Goal: Transaction & Acquisition: Purchase product/service

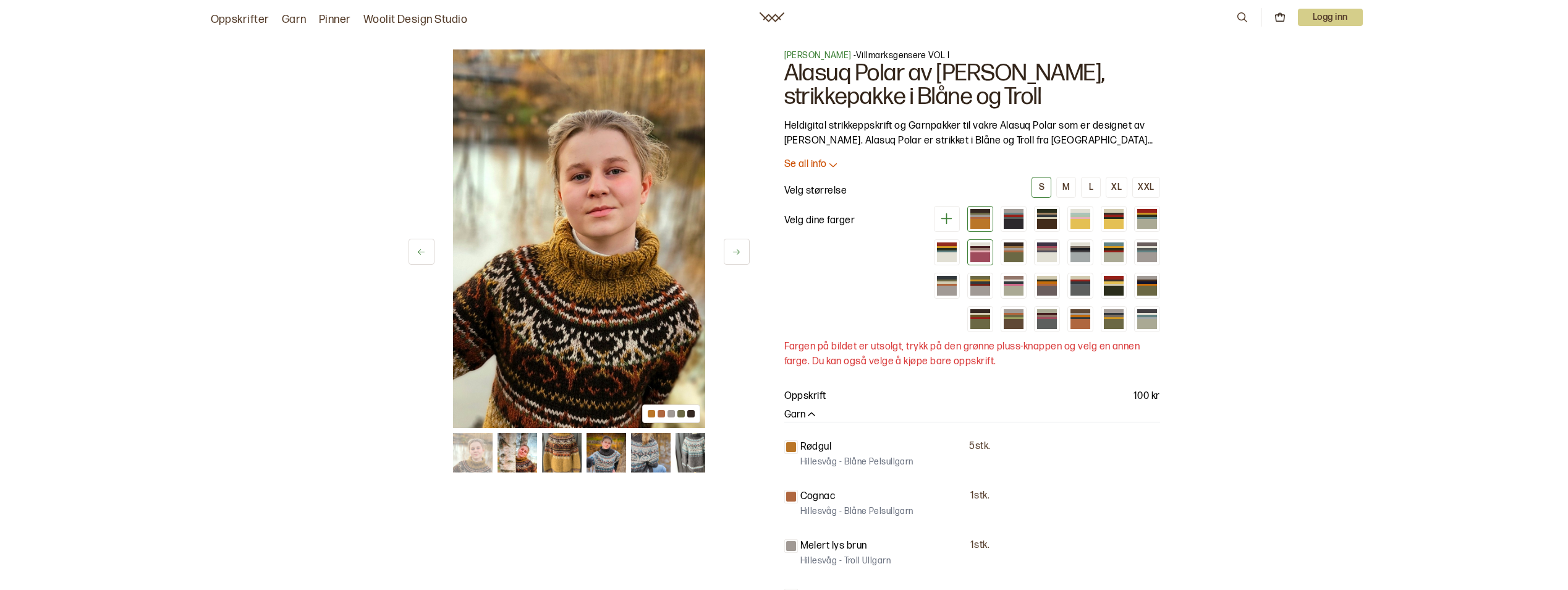
click at [978, 254] on div at bounding box center [980, 257] width 20 height 10
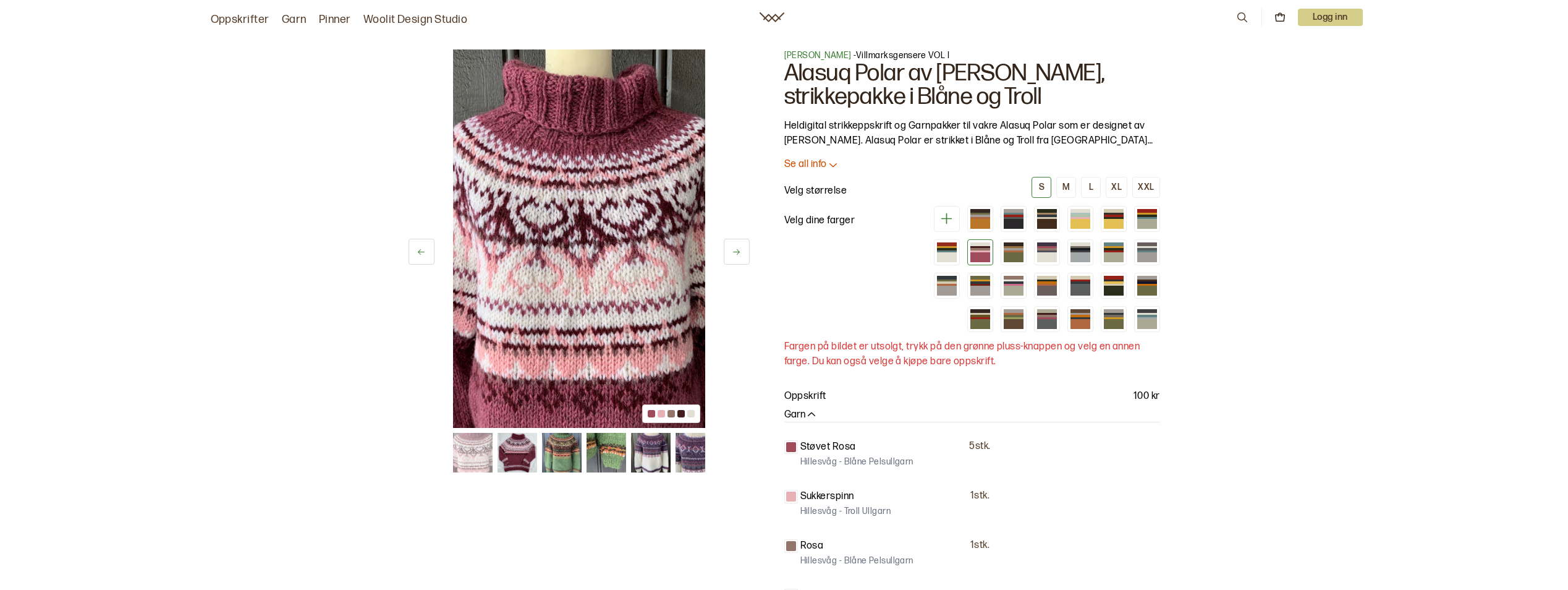
click at [737, 254] on icon at bounding box center [736, 252] width 9 height 9
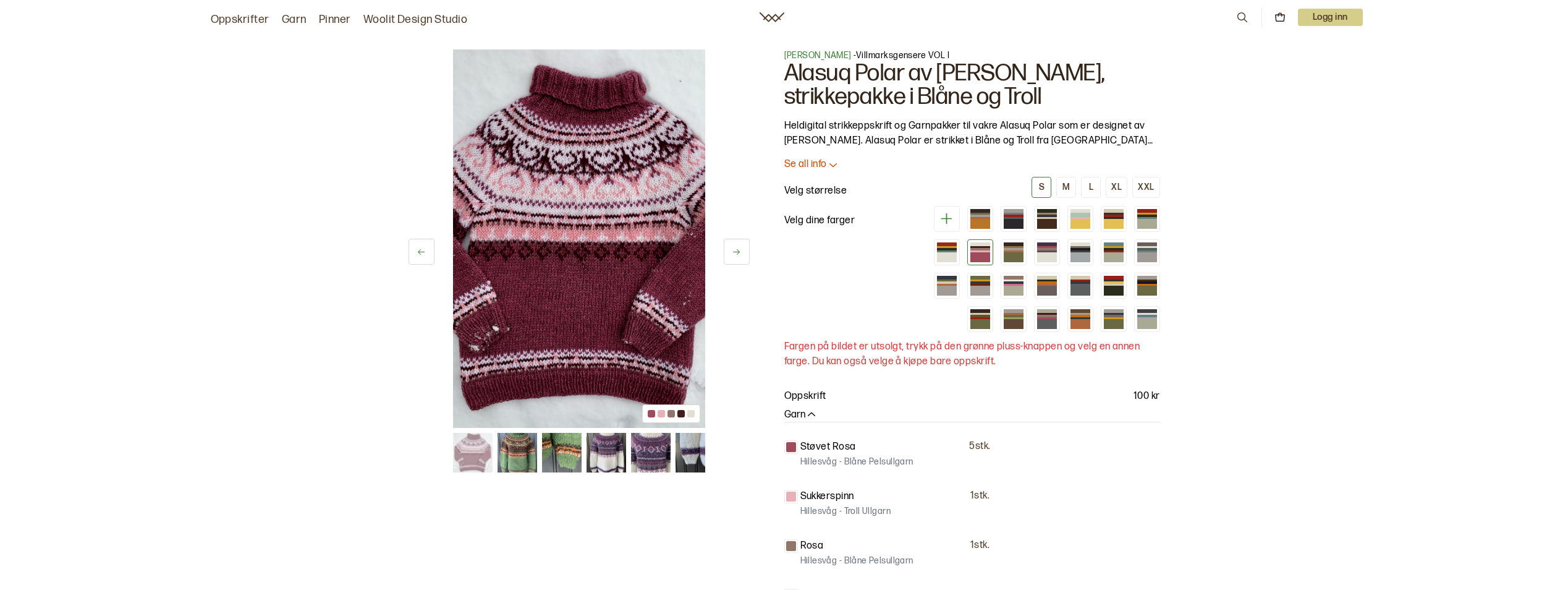
click at [741, 259] on button at bounding box center [736, 252] width 26 height 26
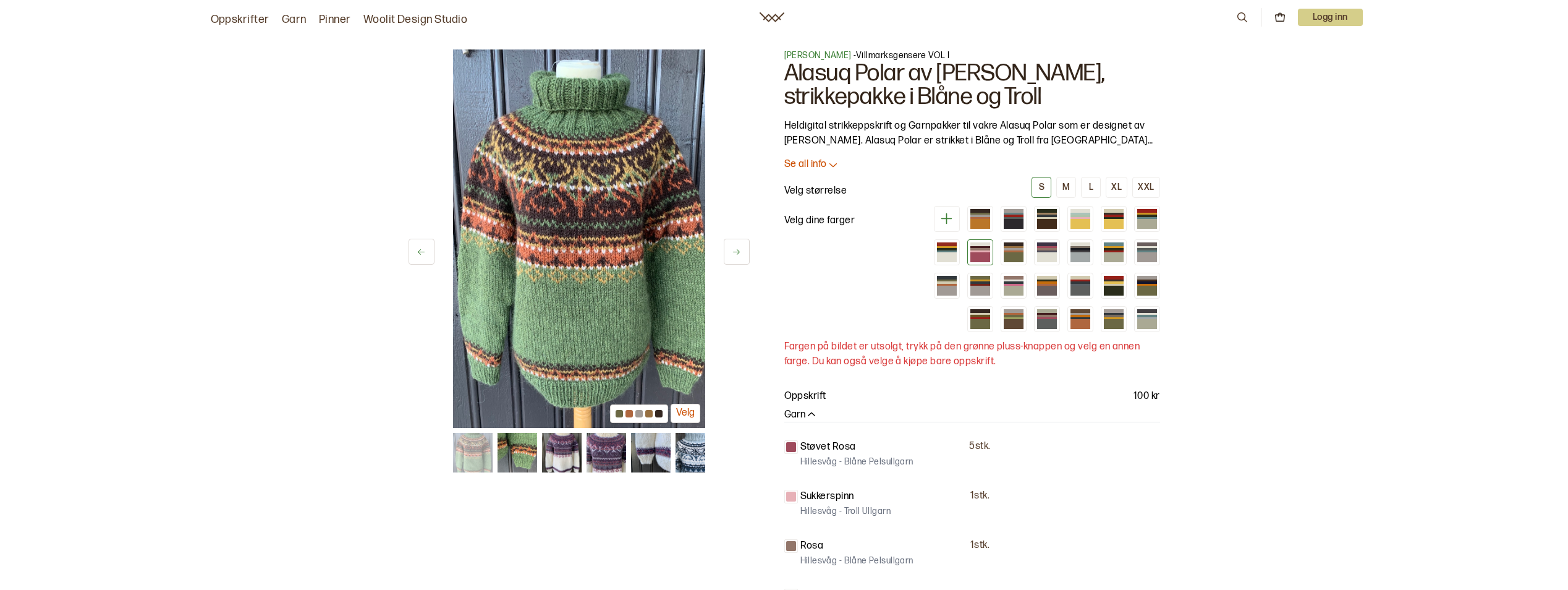
click at [742, 259] on button at bounding box center [736, 252] width 26 height 26
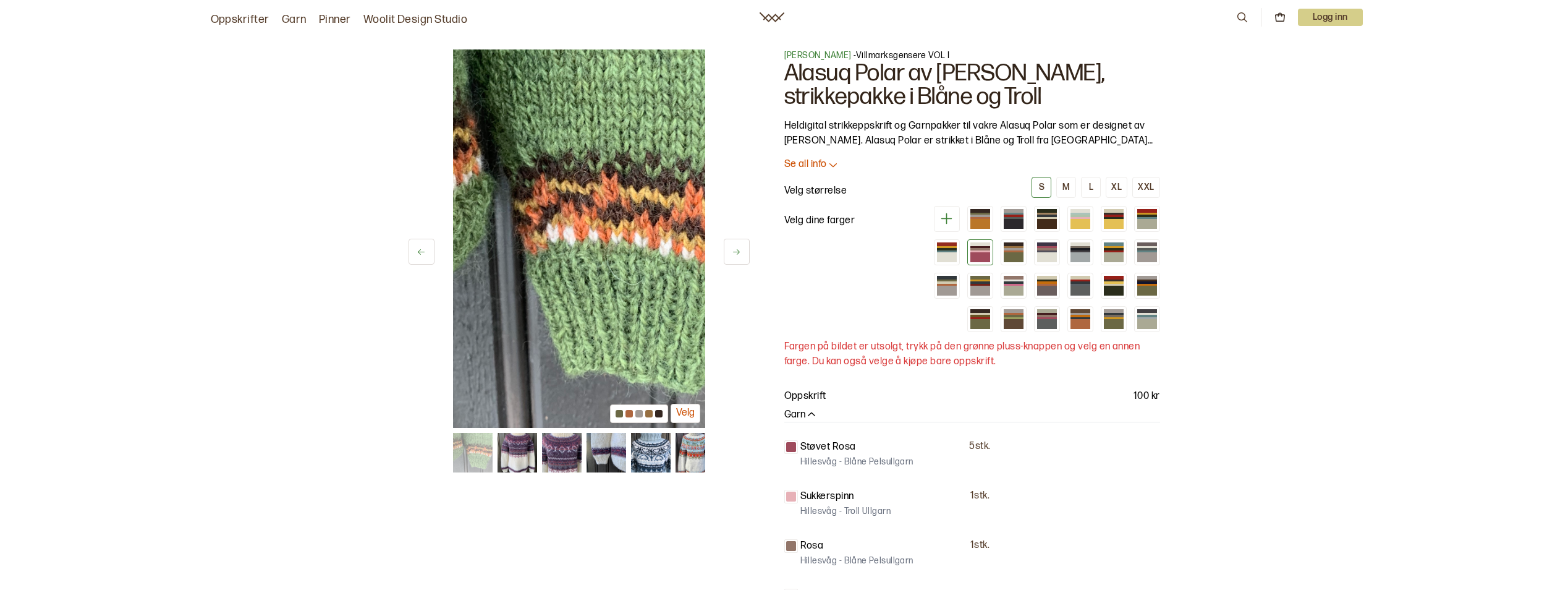
click at [742, 259] on button at bounding box center [736, 252] width 26 height 26
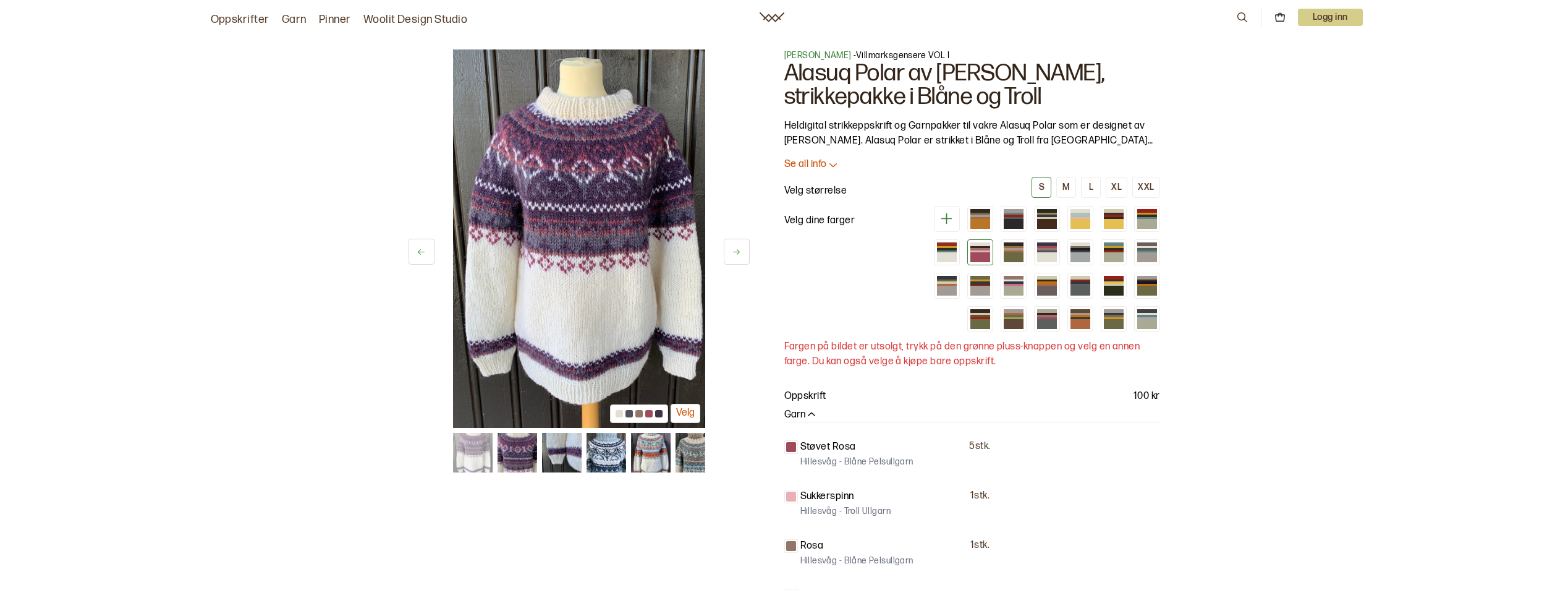
click at [742, 259] on button at bounding box center [736, 252] width 26 height 26
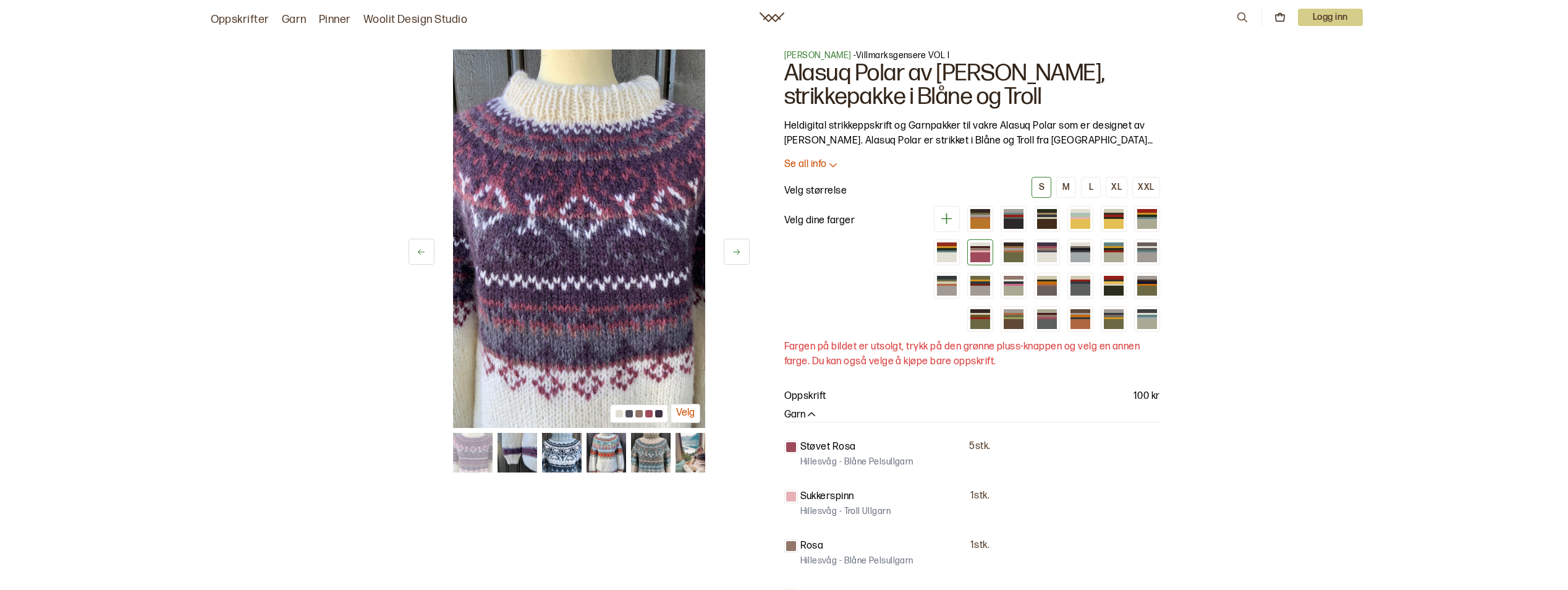
click at [742, 259] on button at bounding box center [736, 252] width 26 height 26
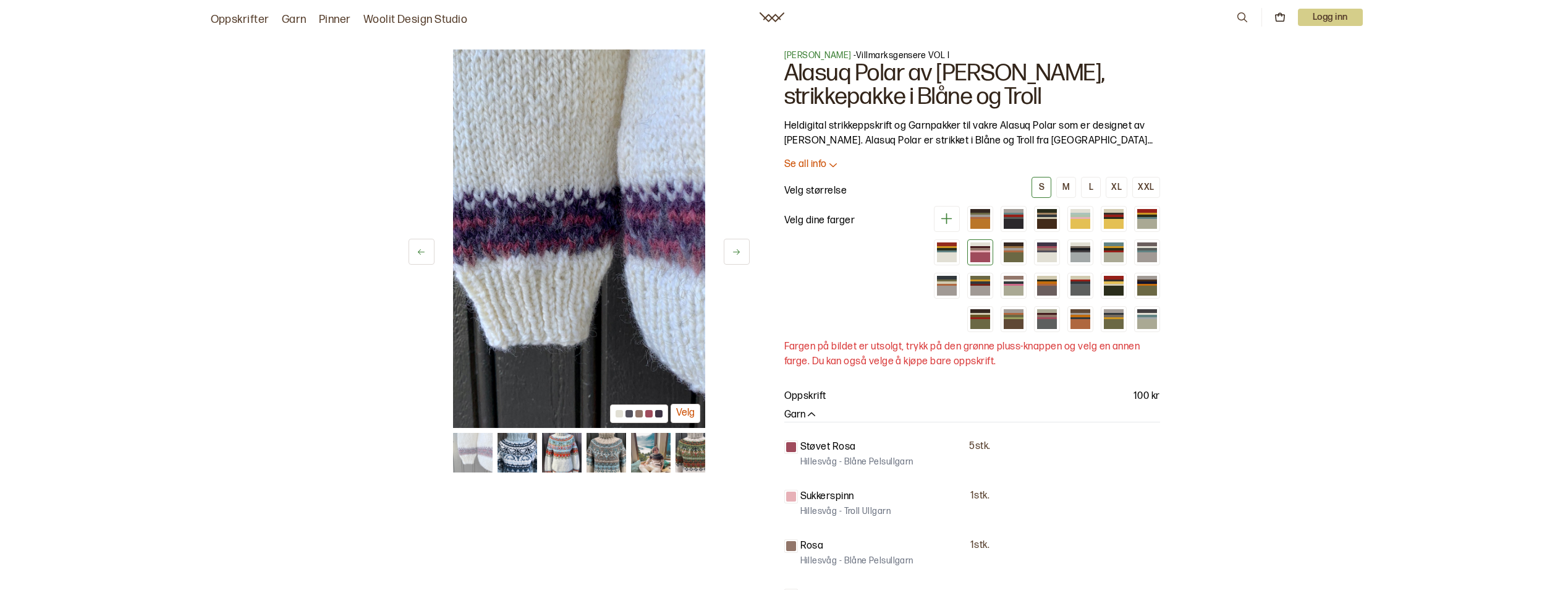
click at [742, 259] on button at bounding box center [736, 252] width 26 height 26
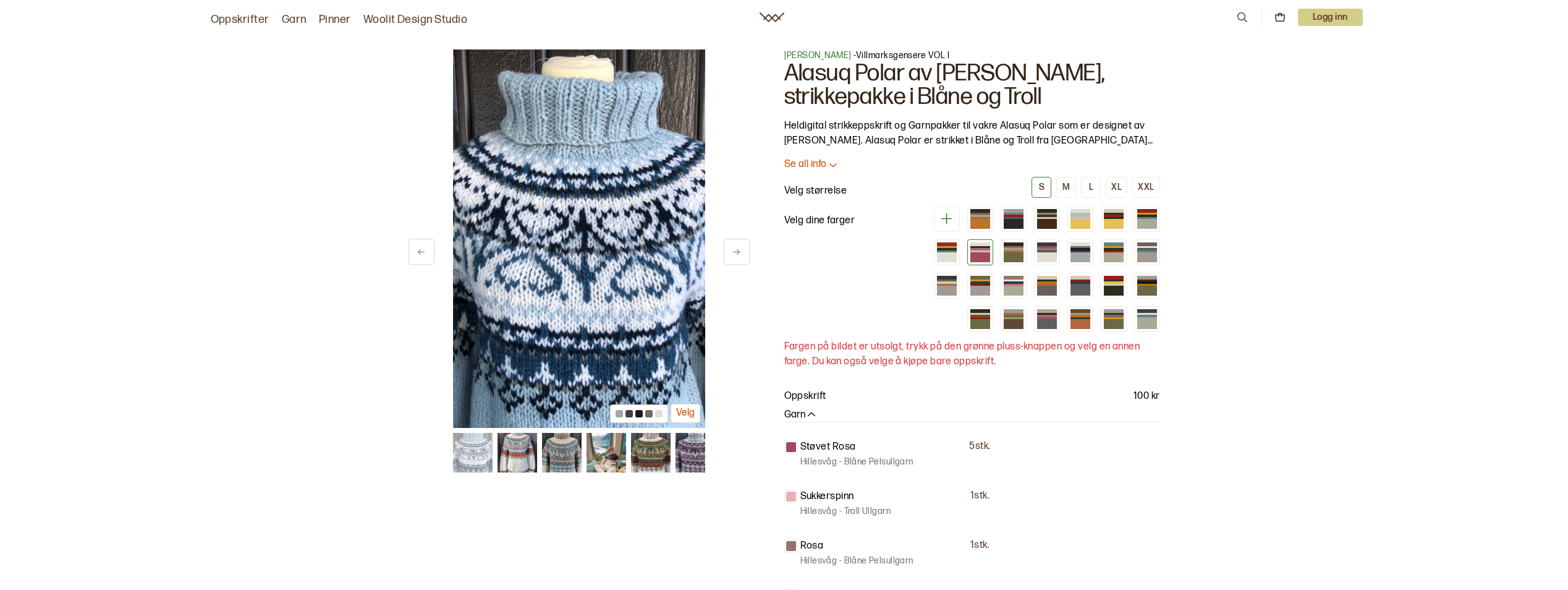
click at [742, 259] on button at bounding box center [736, 252] width 26 height 26
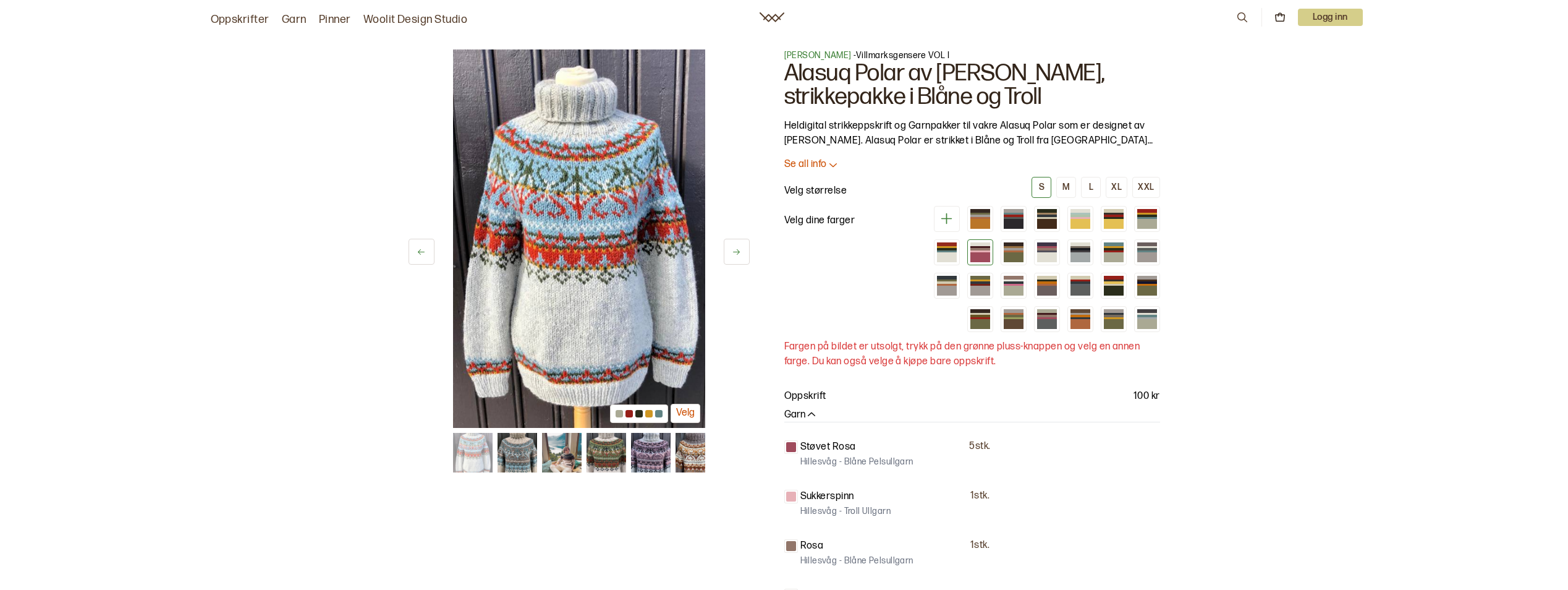
click at [742, 259] on button at bounding box center [736, 252] width 26 height 26
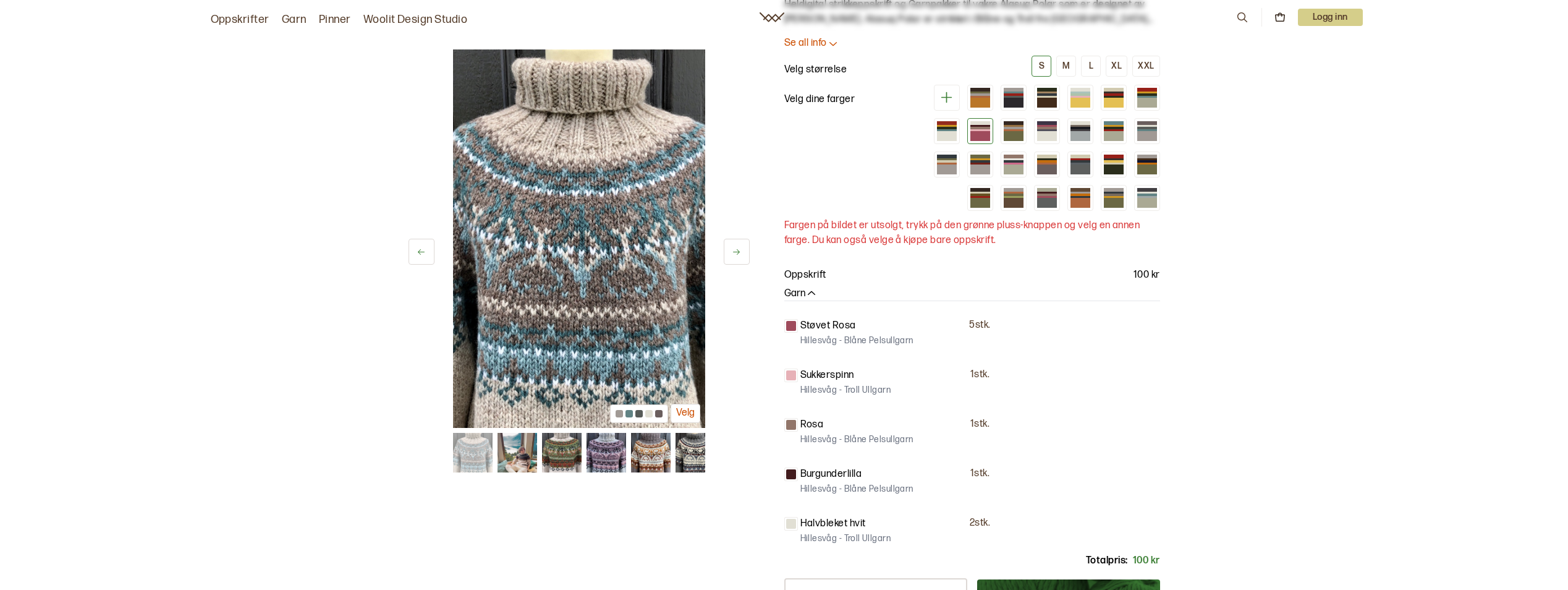
scroll to position [123, 0]
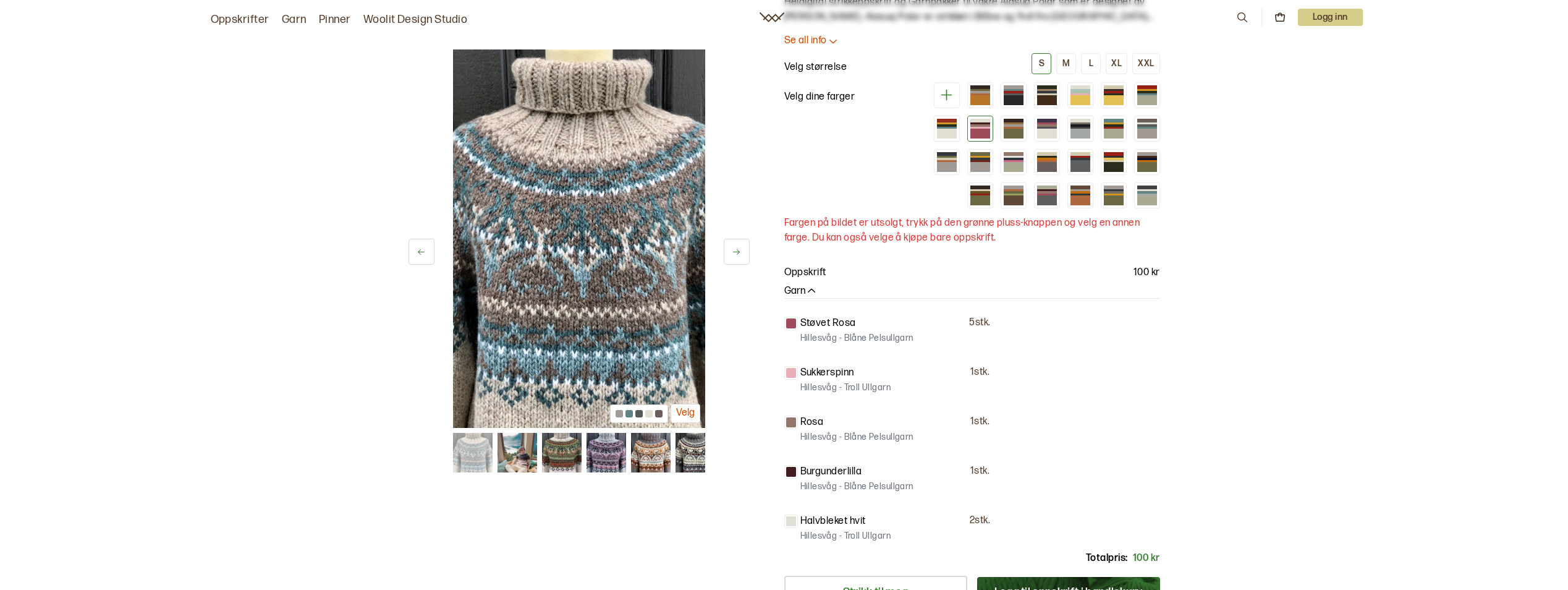
click at [605, 299] on img at bounding box center [579, 238] width 252 height 379
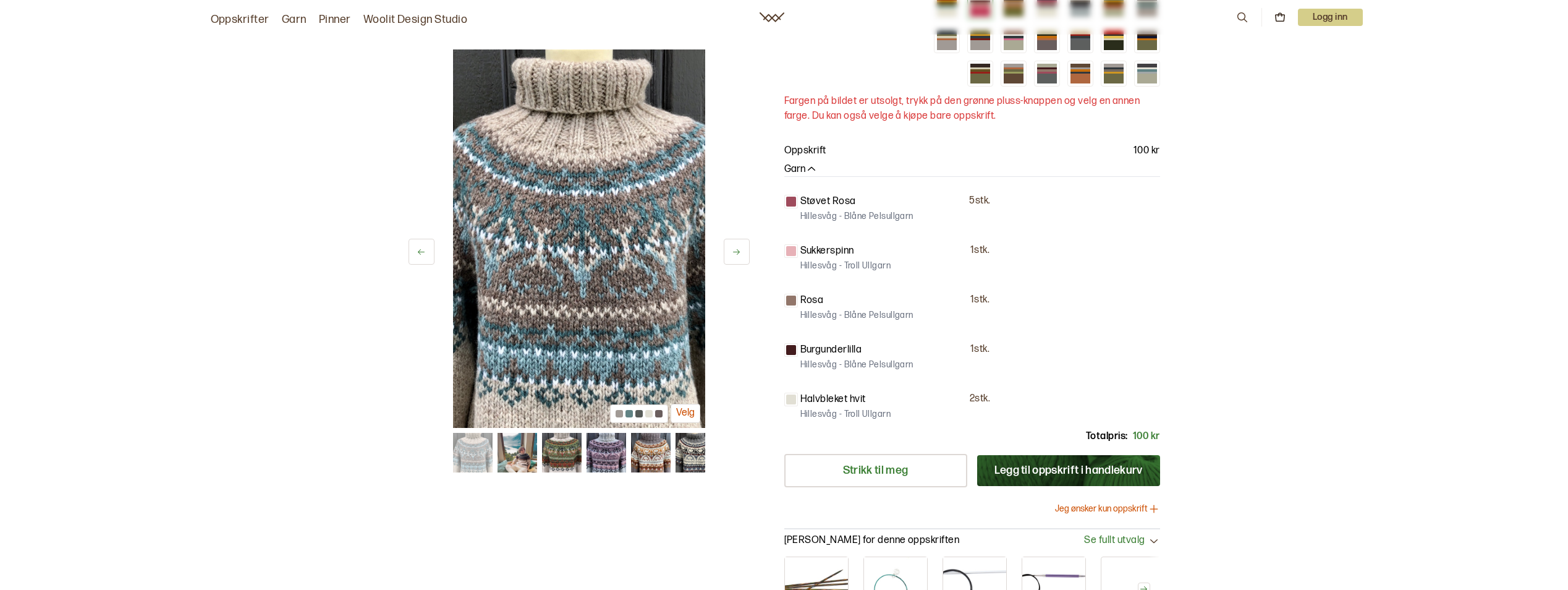
scroll to position [247, 0]
click at [742, 254] on button at bounding box center [736, 252] width 26 height 26
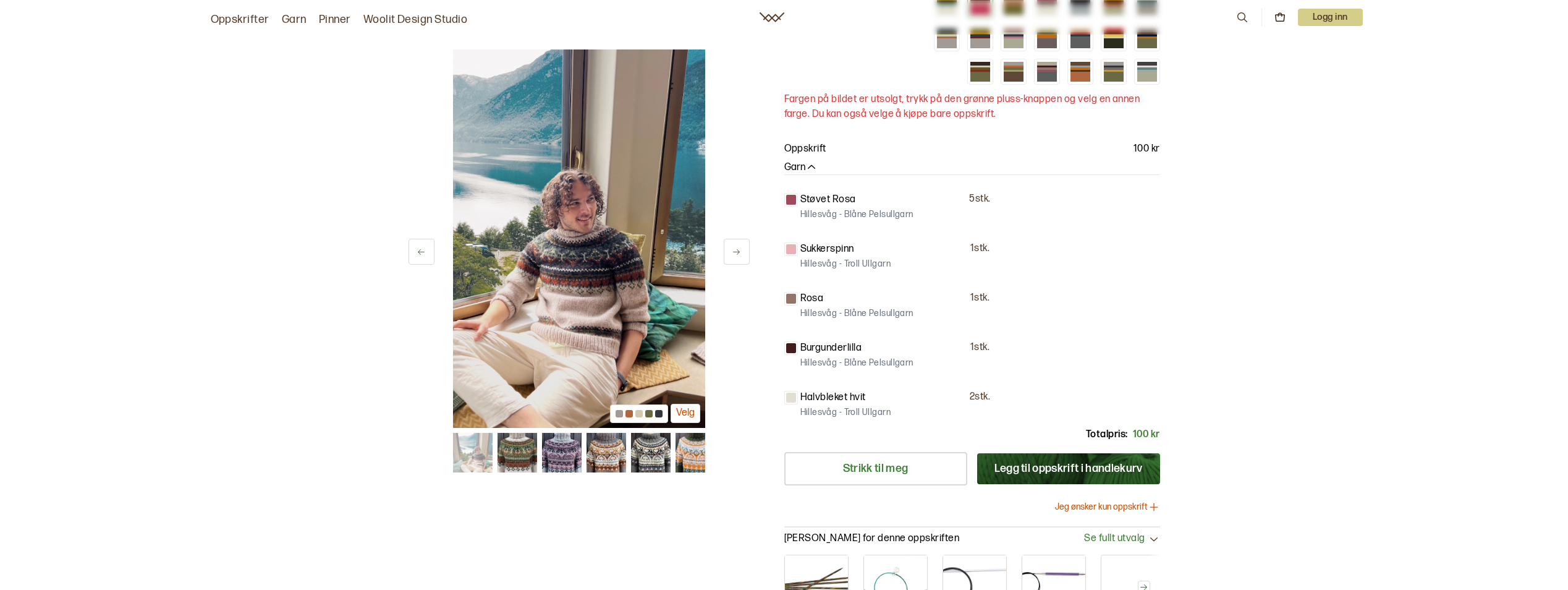
click at [590, 323] on img at bounding box center [579, 238] width 252 height 379
click at [681, 414] on button "Velg" at bounding box center [686, 413] width 30 height 19
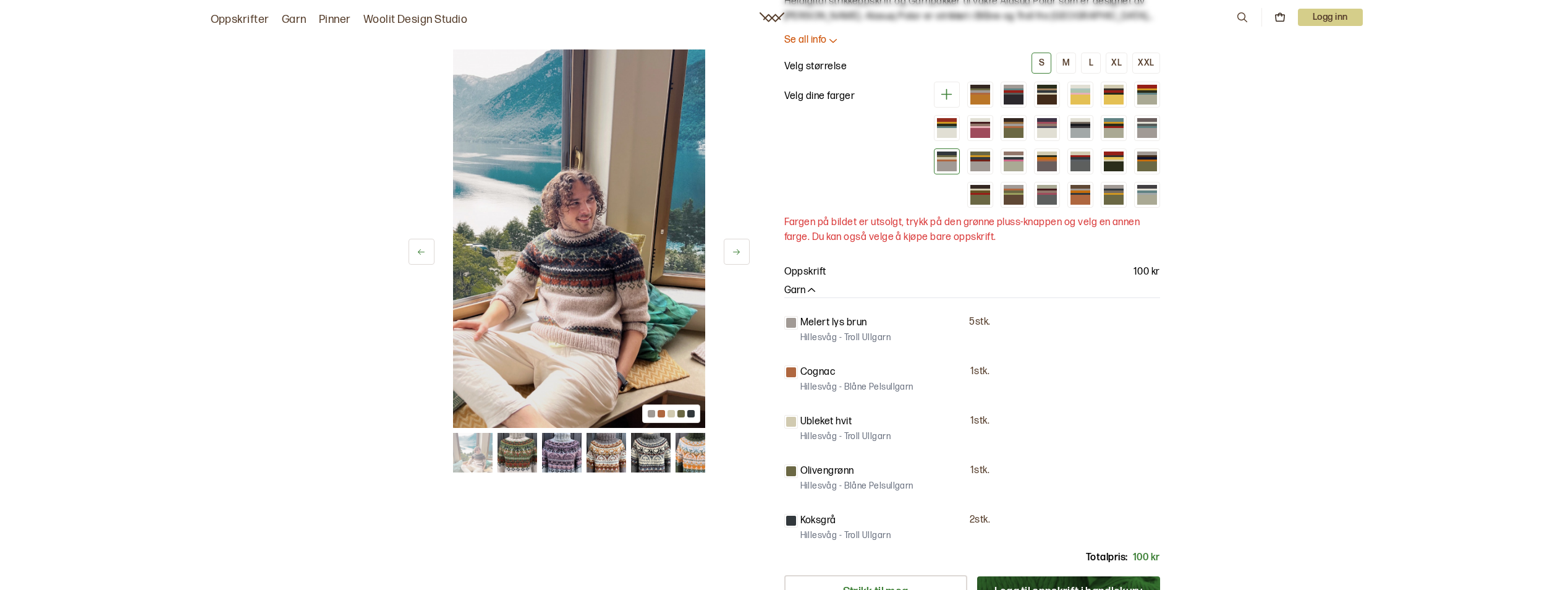
scroll to position [123, 0]
click at [945, 165] on div at bounding box center [946, 167] width 20 height 10
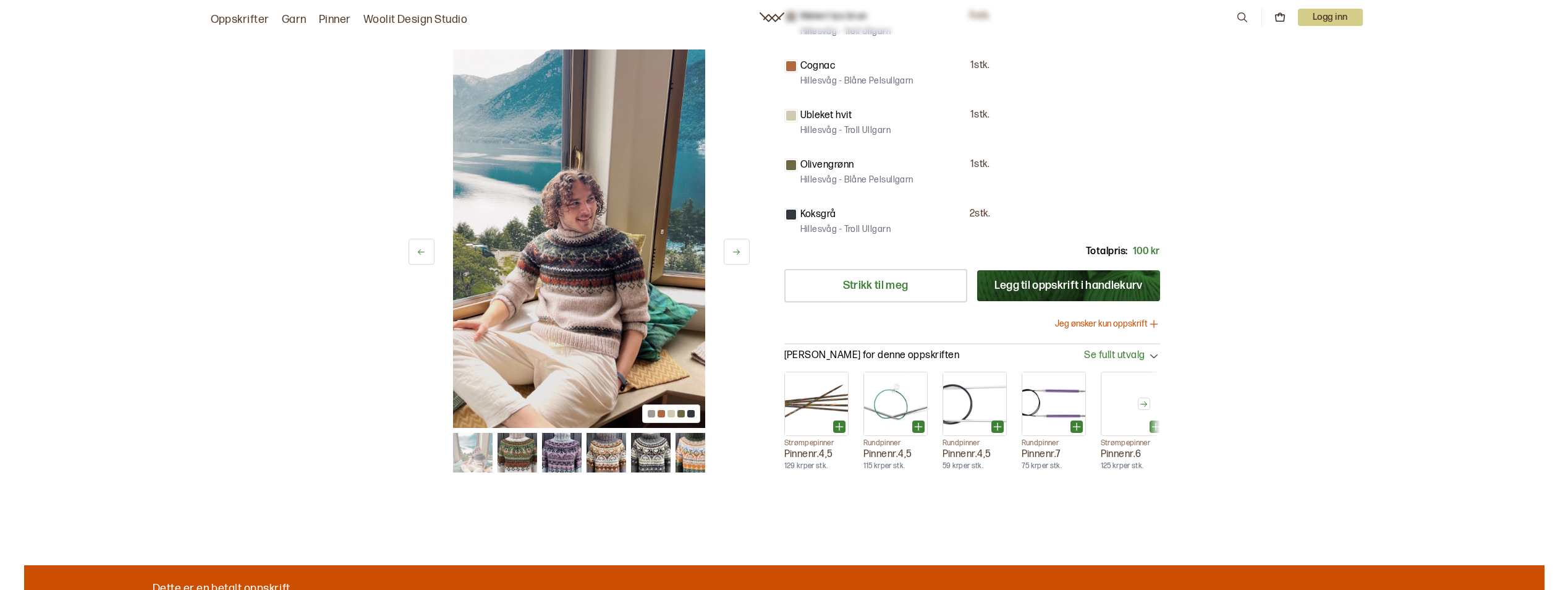
scroll to position [433, 0]
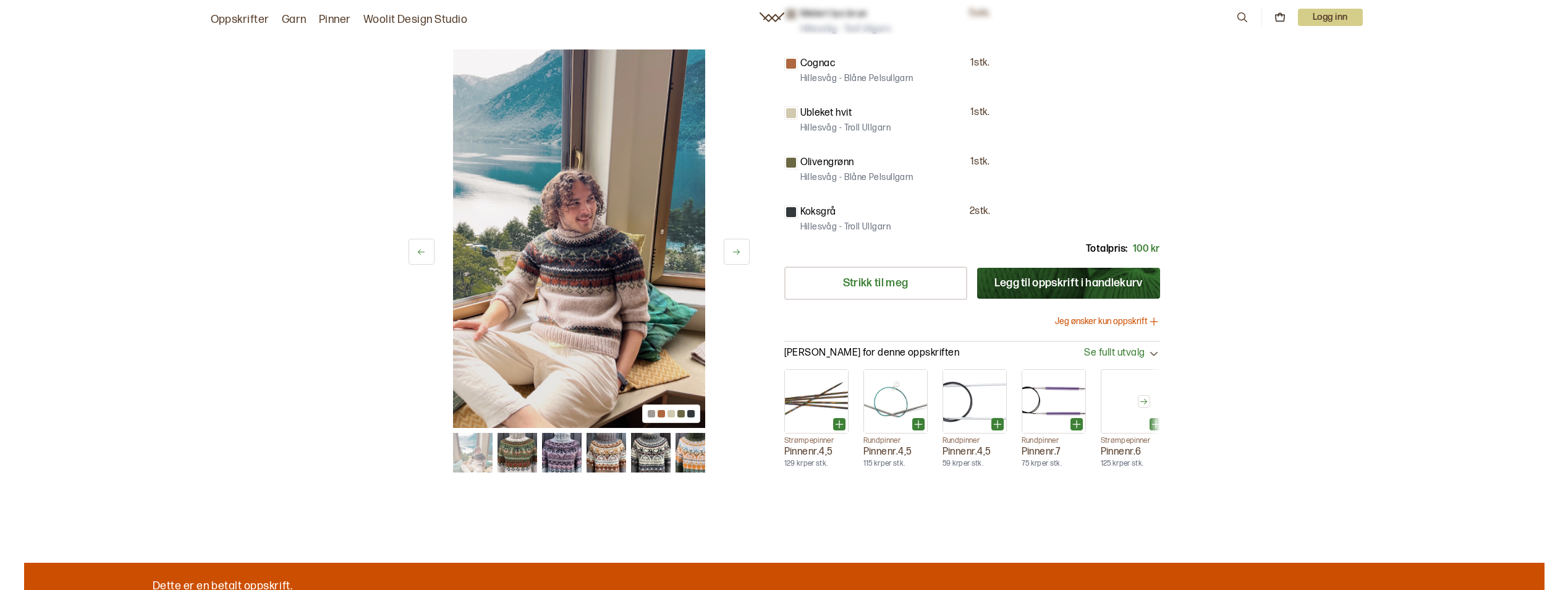
click at [731, 259] on button at bounding box center [736, 252] width 26 height 26
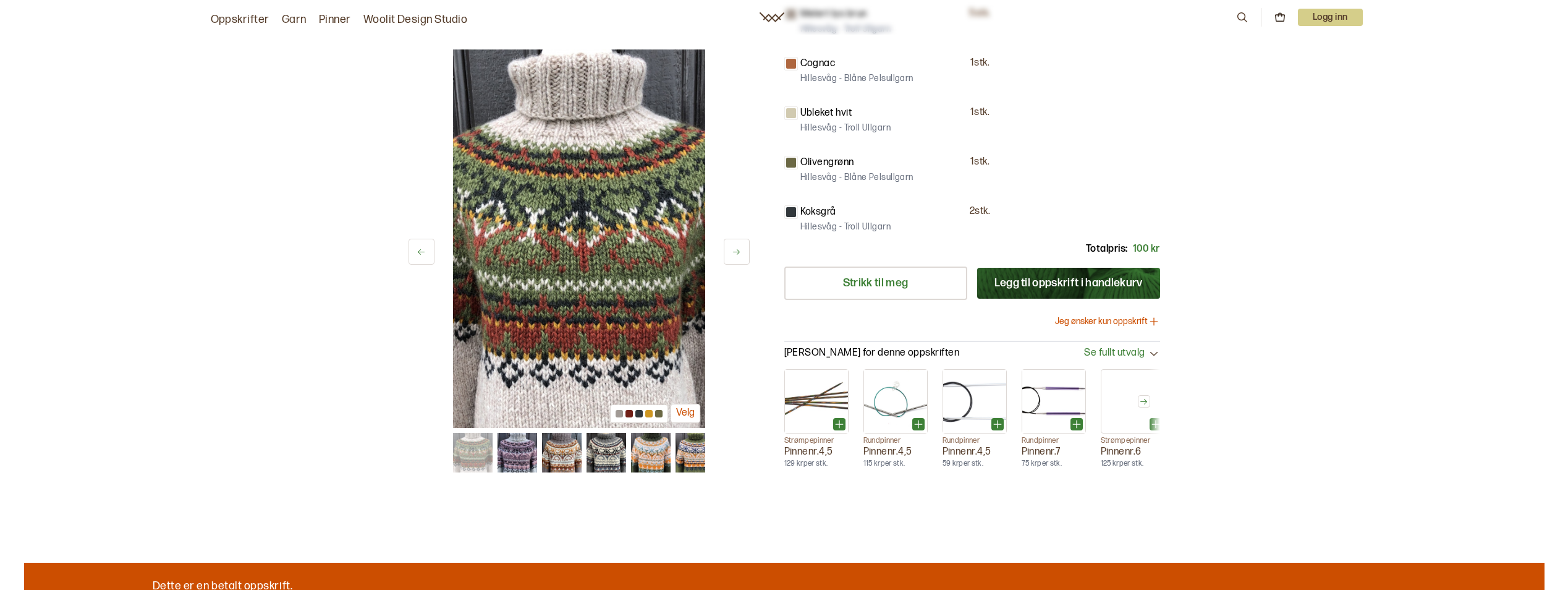
click at [731, 259] on button at bounding box center [736, 252] width 26 height 26
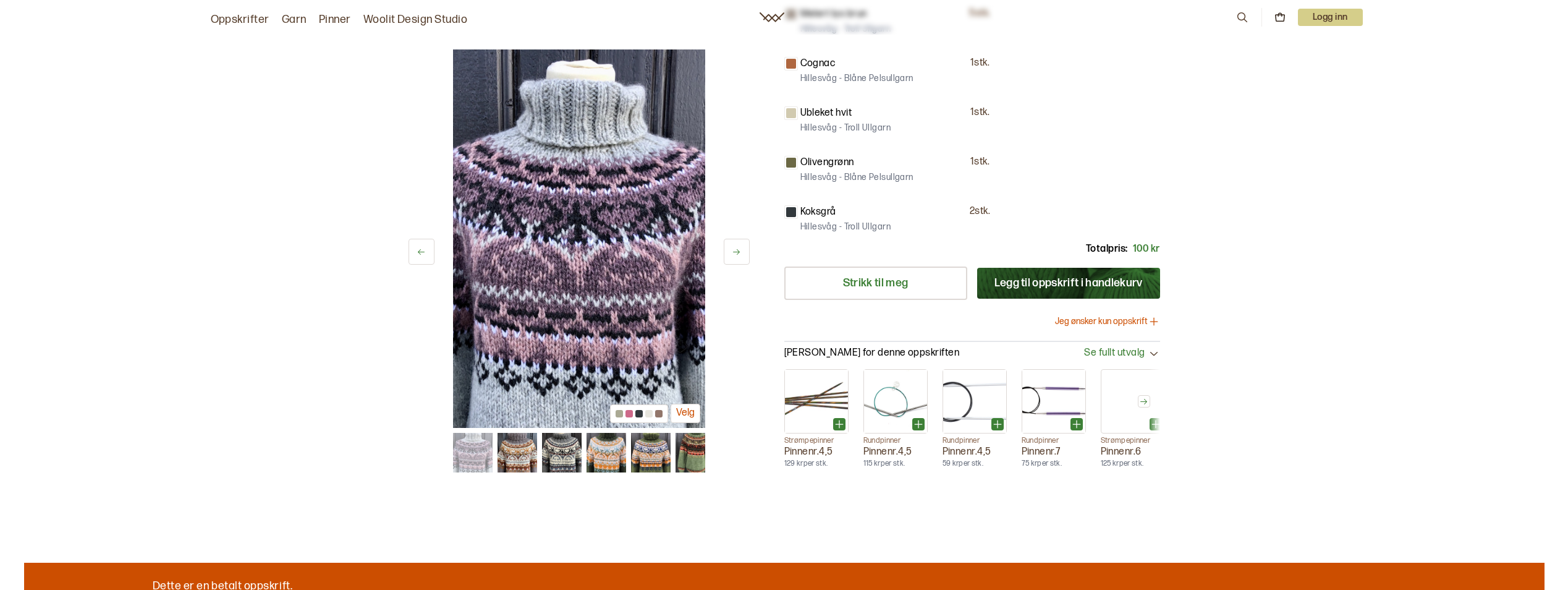
click at [732, 261] on button at bounding box center [736, 252] width 26 height 26
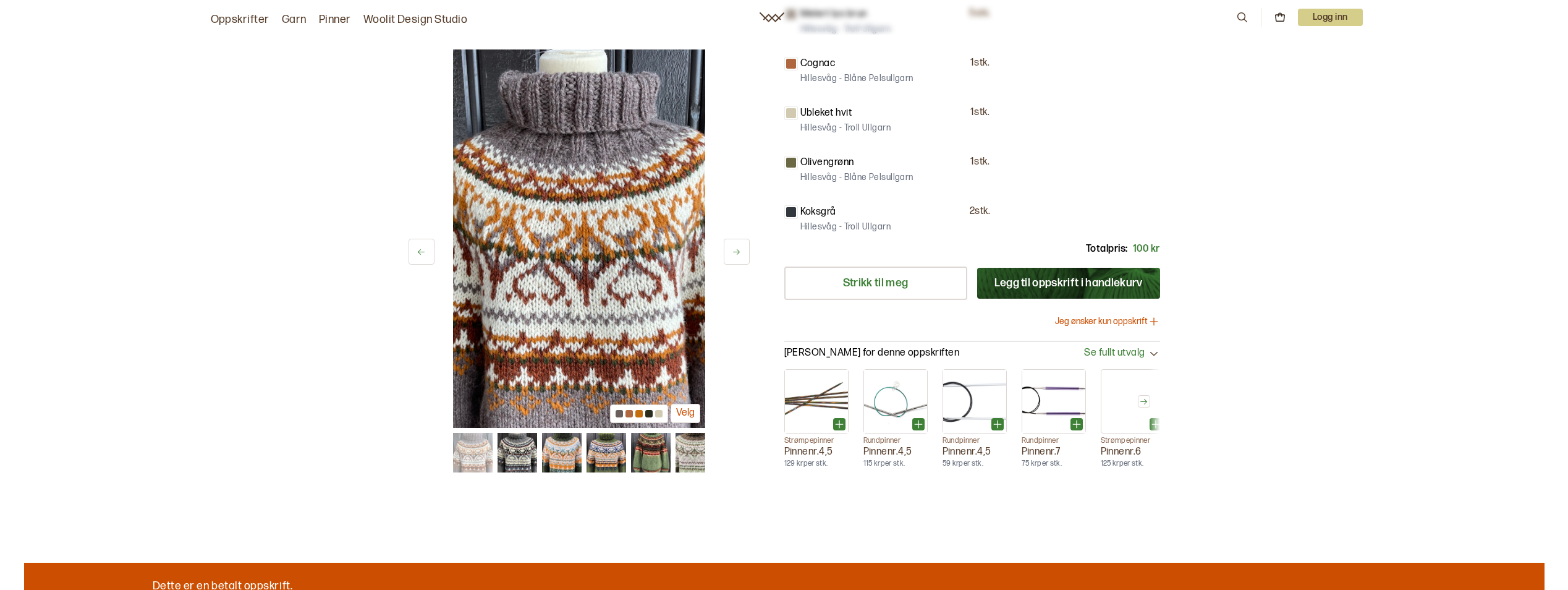
click at [736, 257] on button at bounding box center [736, 252] width 26 height 26
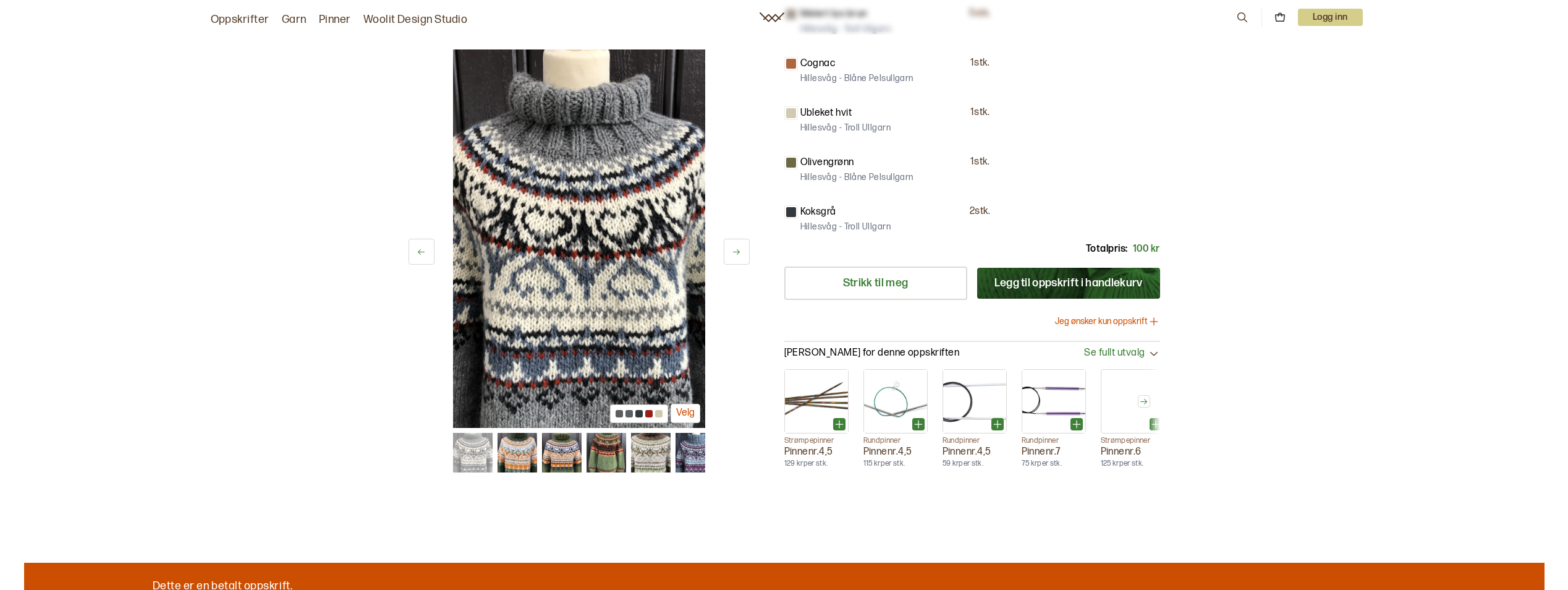
click at [736, 257] on button at bounding box center [736, 252] width 26 height 26
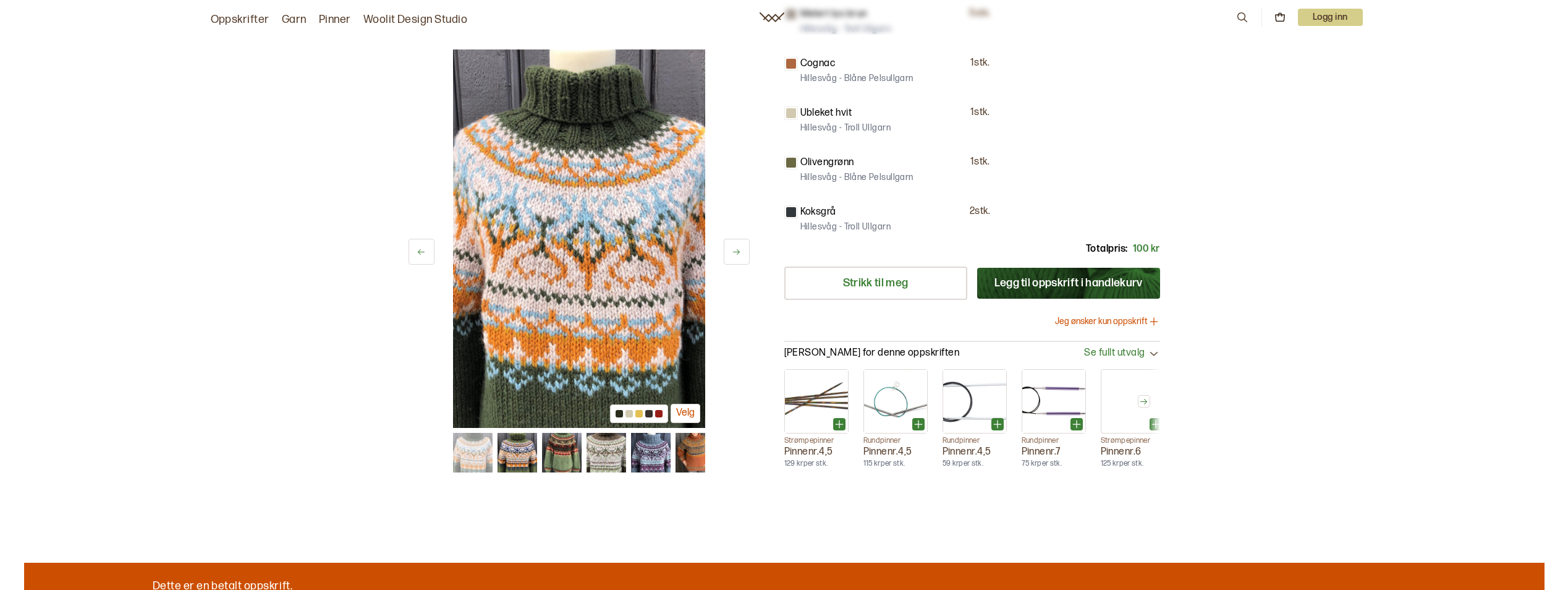
click at [736, 257] on button at bounding box center [736, 252] width 26 height 26
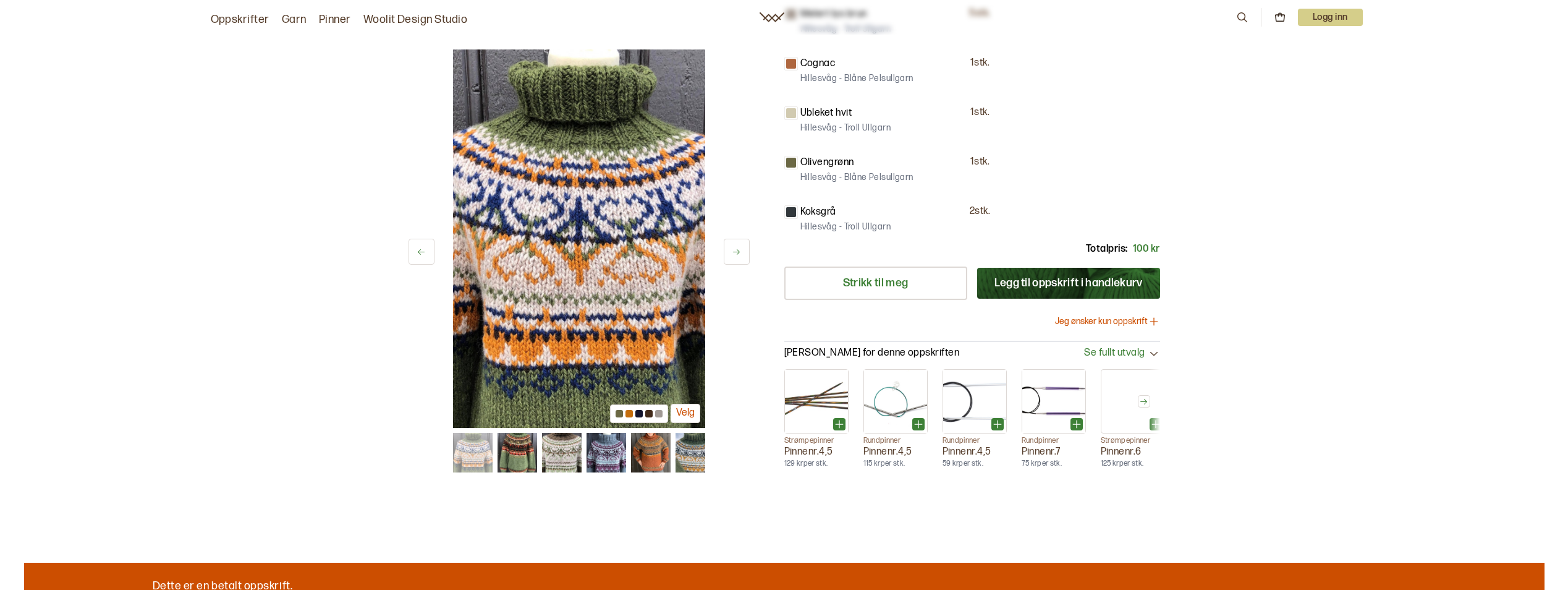
click at [736, 257] on button at bounding box center [736, 252] width 26 height 26
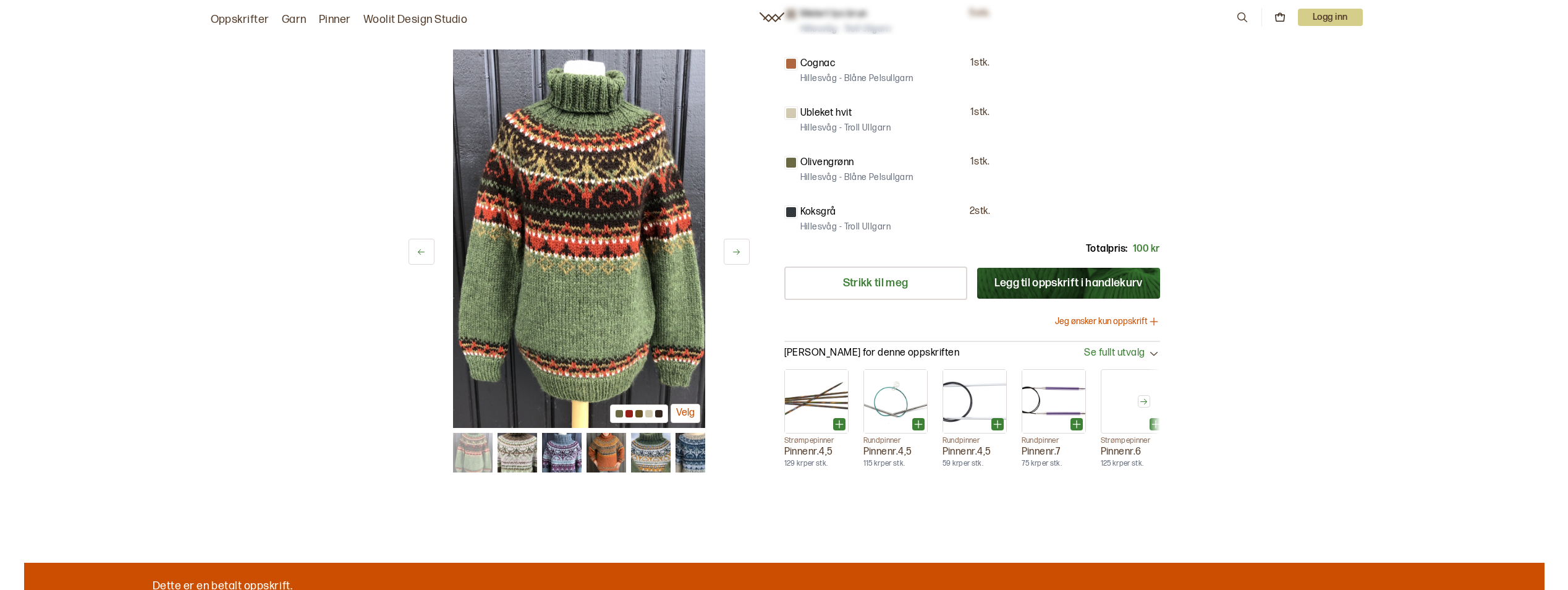
click at [736, 257] on button at bounding box center [736, 252] width 26 height 26
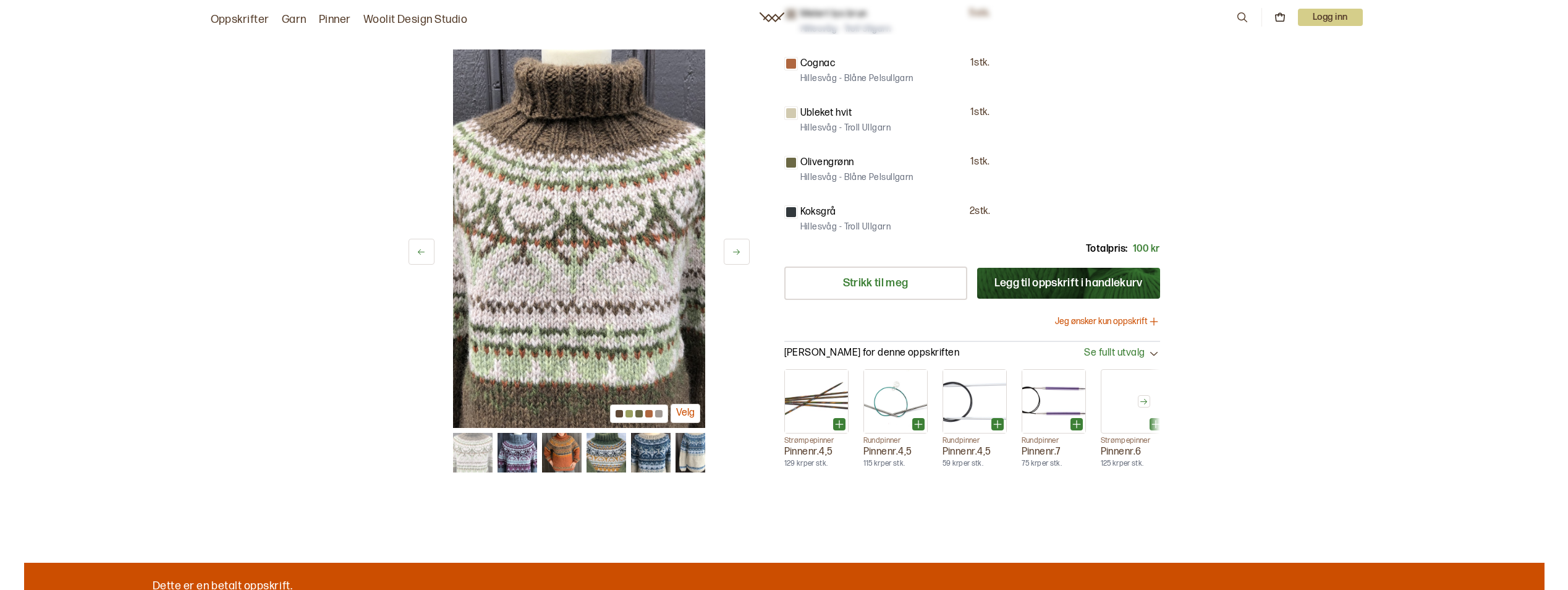
click at [660, 413] on div at bounding box center [659, 413] width 8 height 8
click at [689, 414] on button "Velg" at bounding box center [686, 413] width 30 height 19
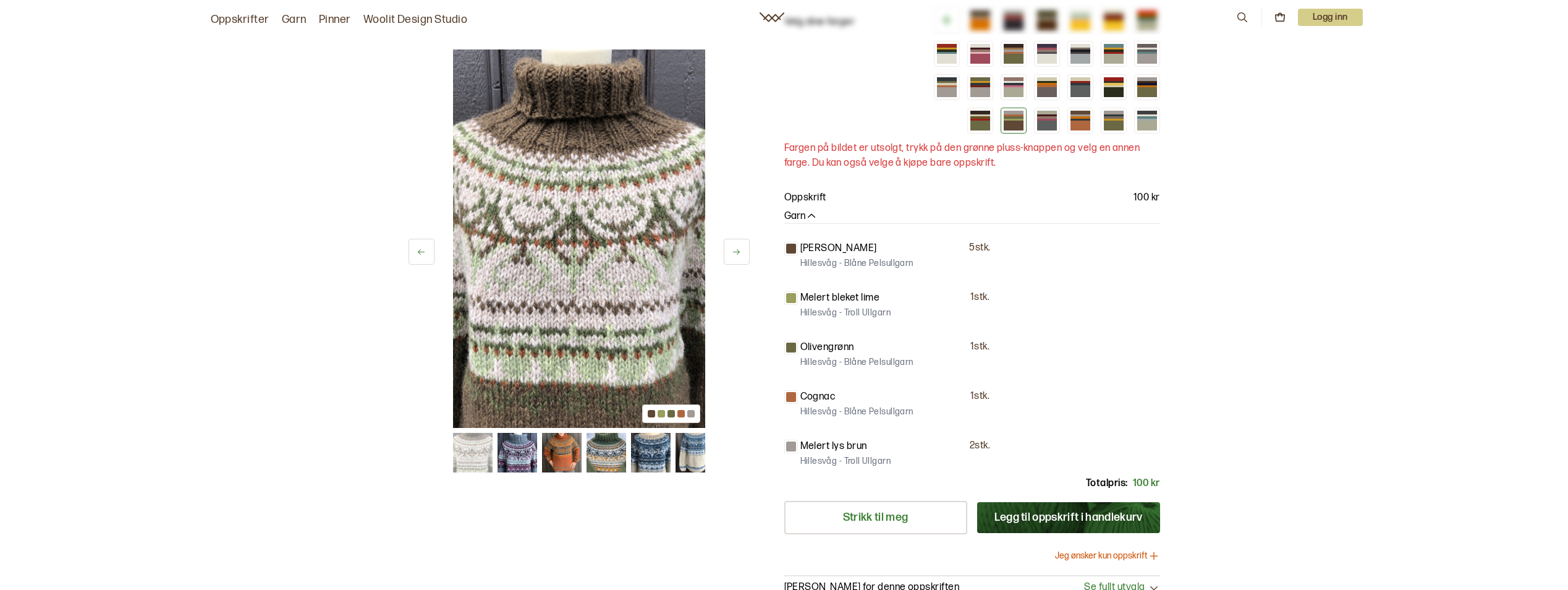
scroll to position [185, 0]
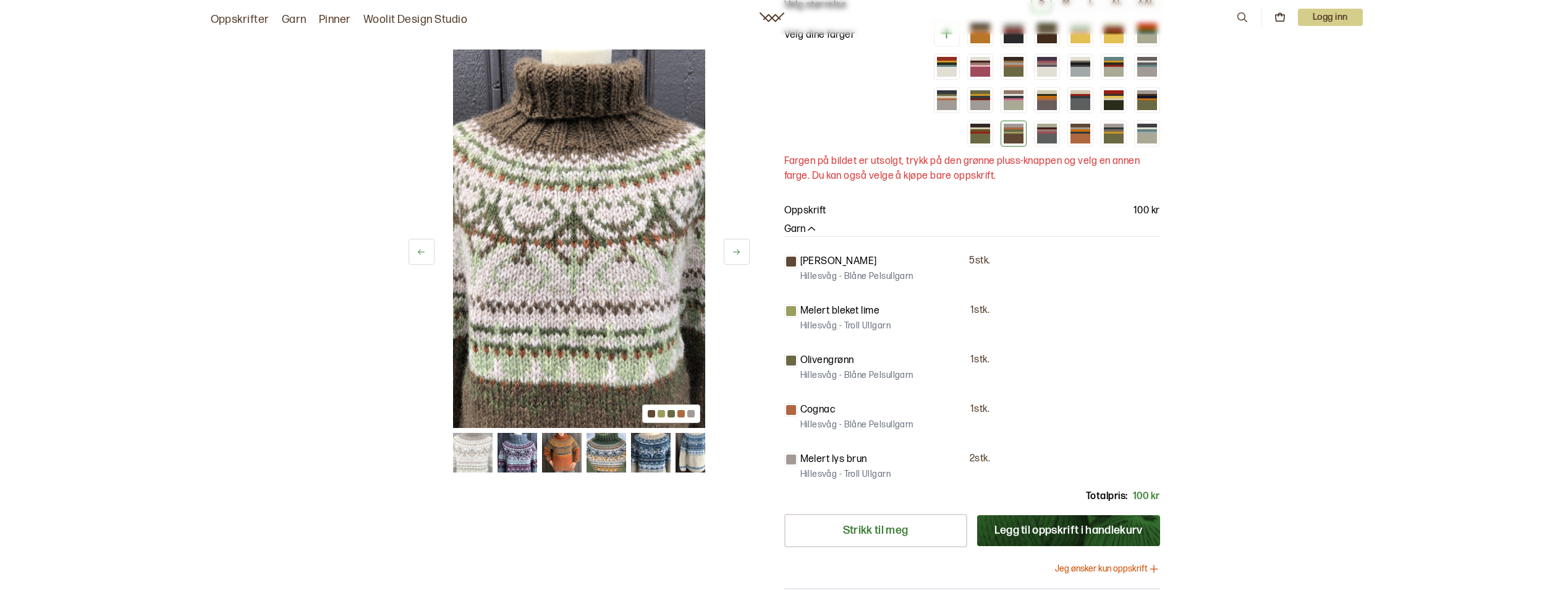
click at [740, 257] on button at bounding box center [736, 252] width 26 height 26
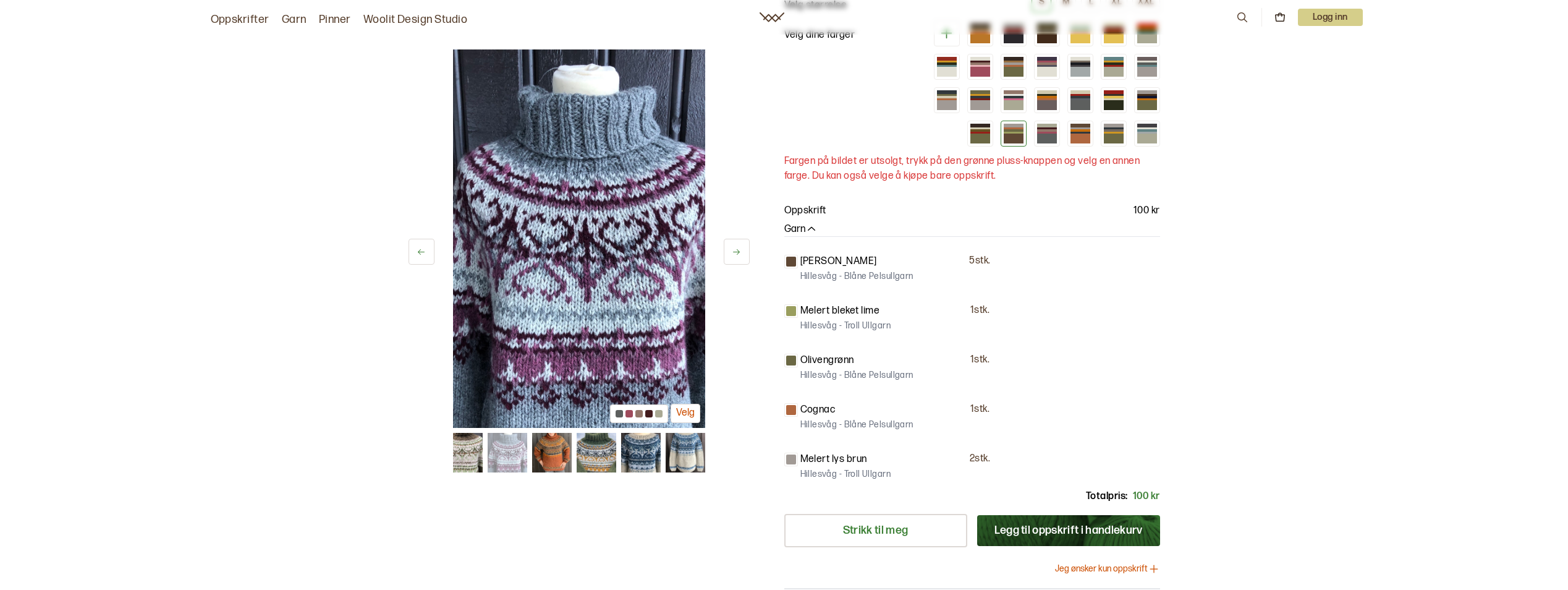
click at [740, 257] on button at bounding box center [736, 252] width 26 height 26
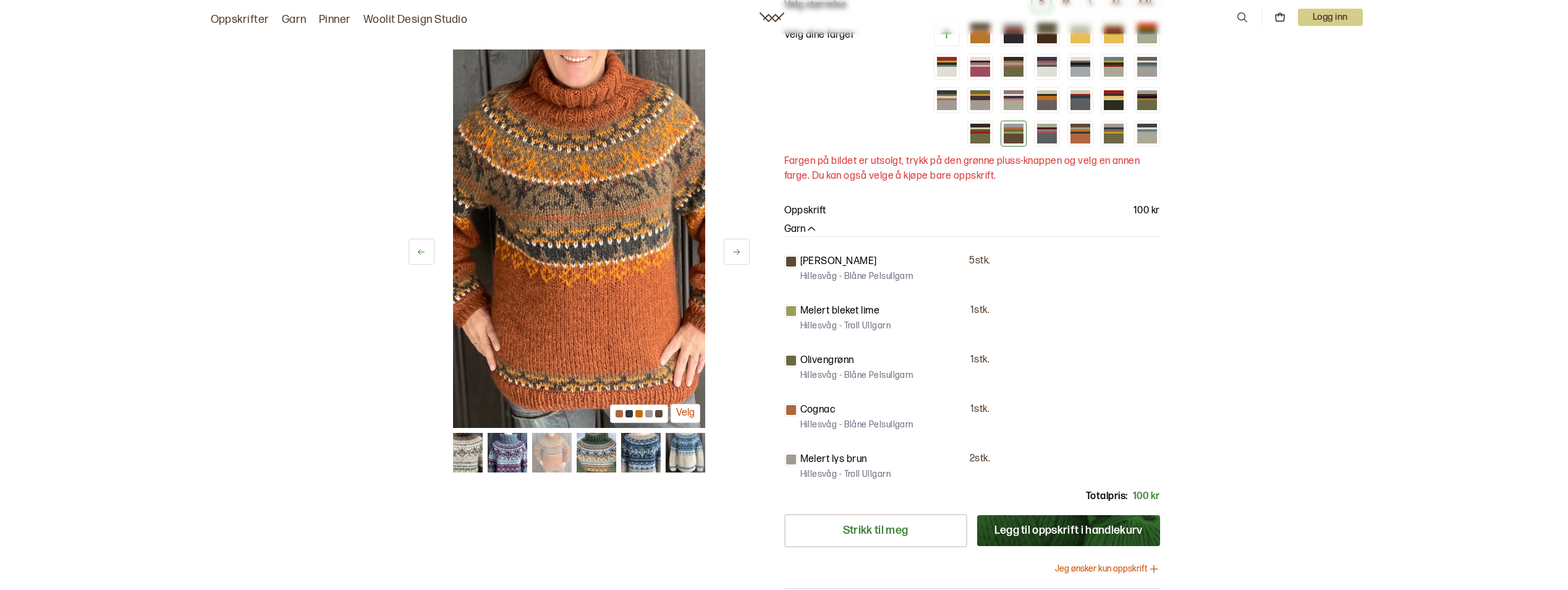
click at [744, 259] on button at bounding box center [736, 252] width 26 height 26
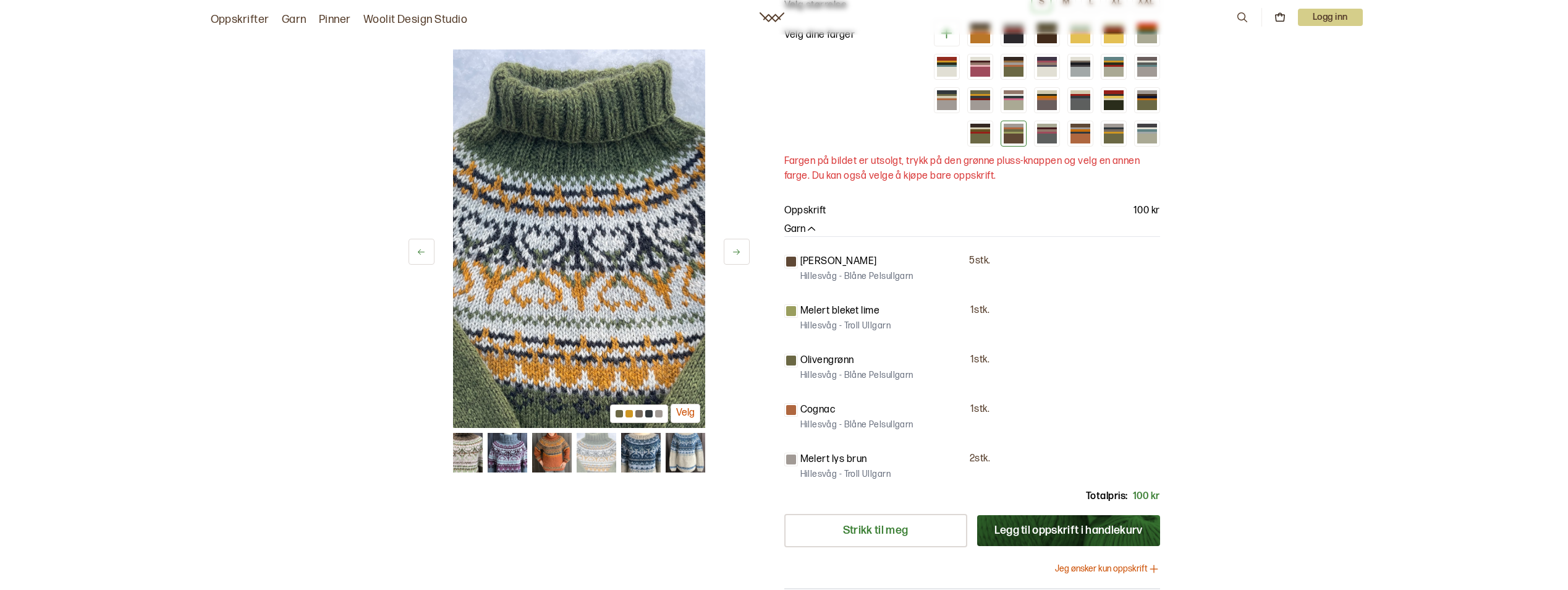
click at [744, 259] on button at bounding box center [736, 252] width 26 height 26
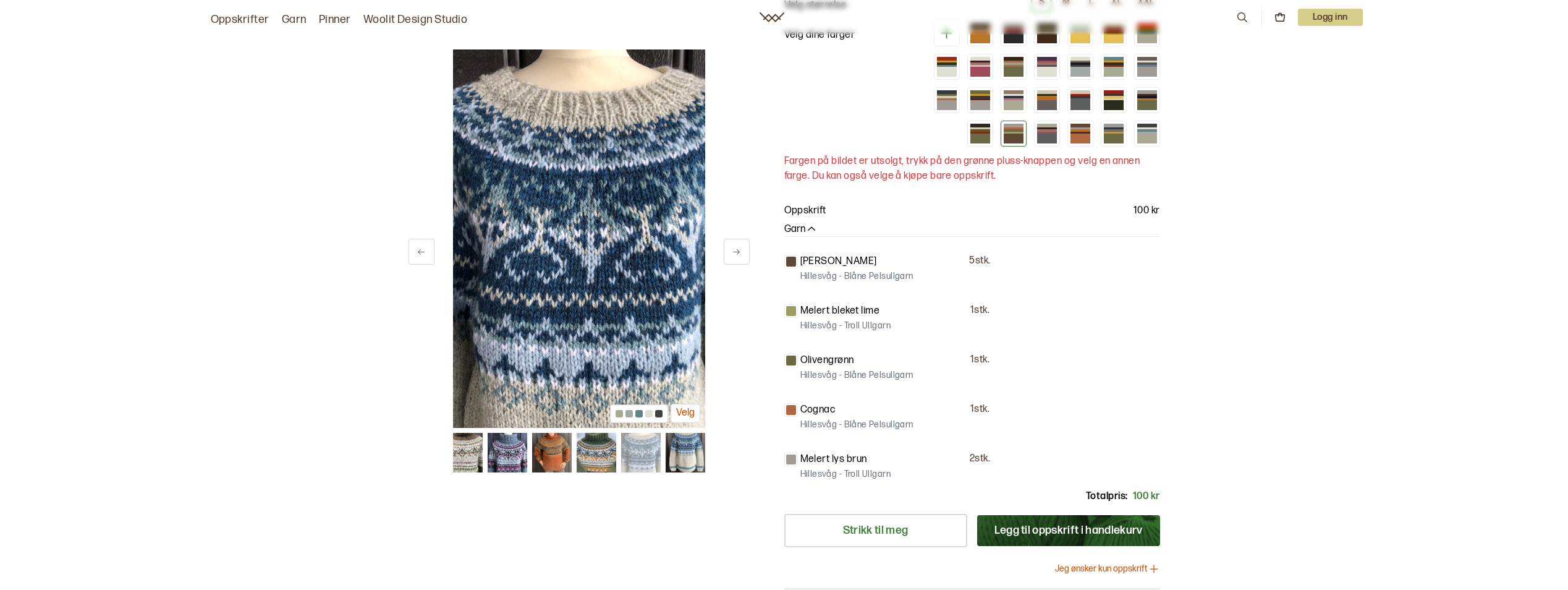
click at [747, 262] on button at bounding box center [736, 252] width 26 height 26
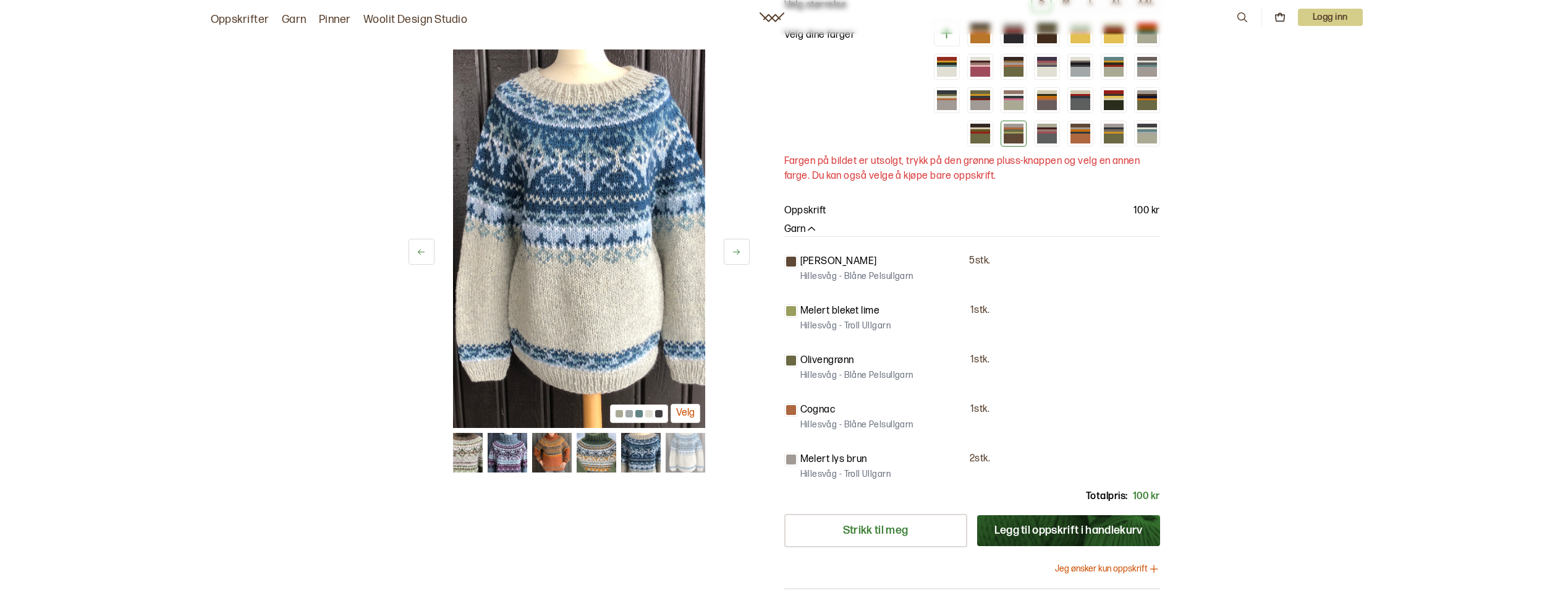
click at [747, 259] on button at bounding box center [736, 252] width 26 height 26
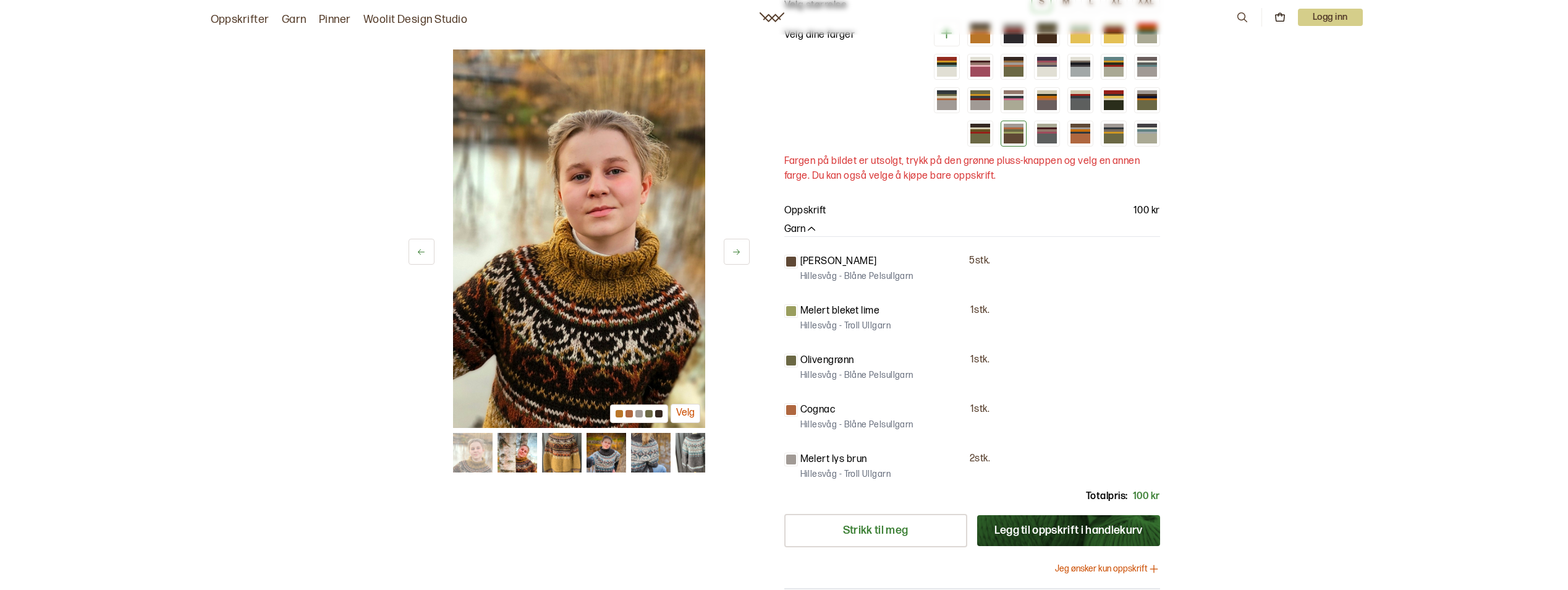
click at [736, 252] on icon at bounding box center [736, 252] width 9 height 9
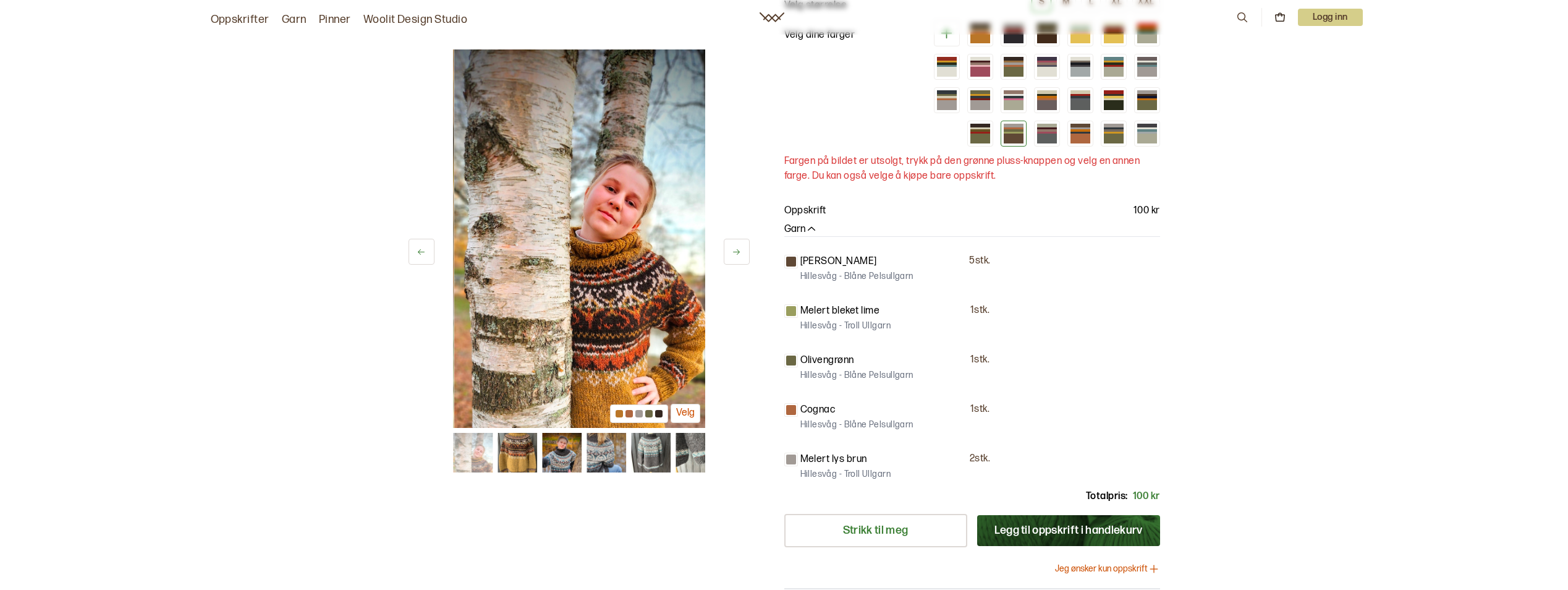
click at [736, 252] on icon at bounding box center [736, 252] width 9 height 9
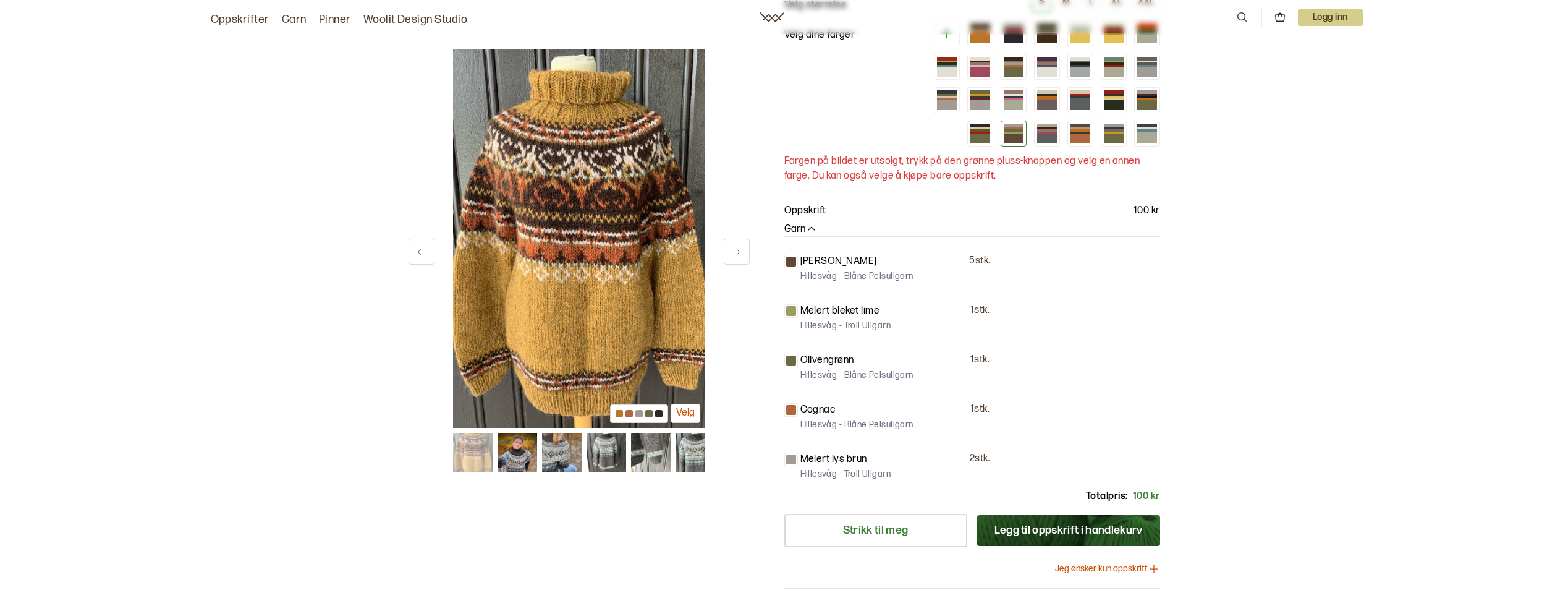
click at [736, 252] on icon at bounding box center [736, 252] width 9 height 9
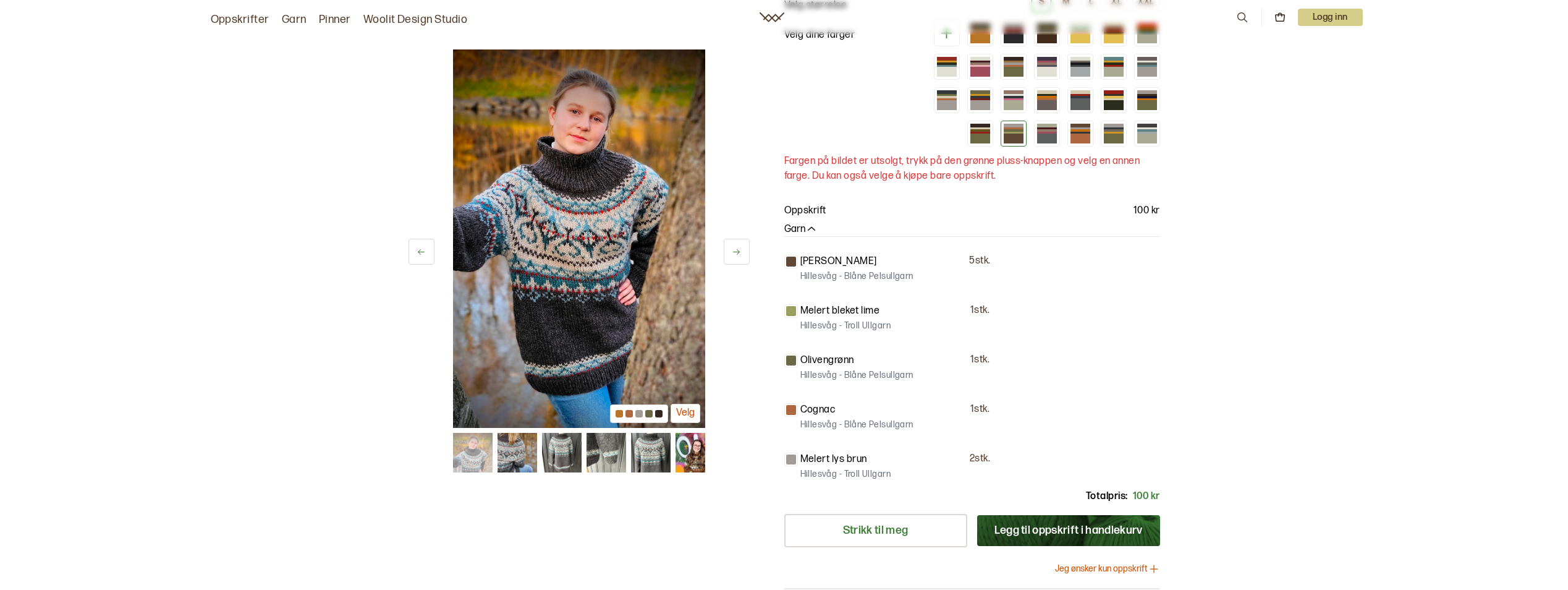
click at [736, 252] on icon at bounding box center [736, 252] width 9 height 9
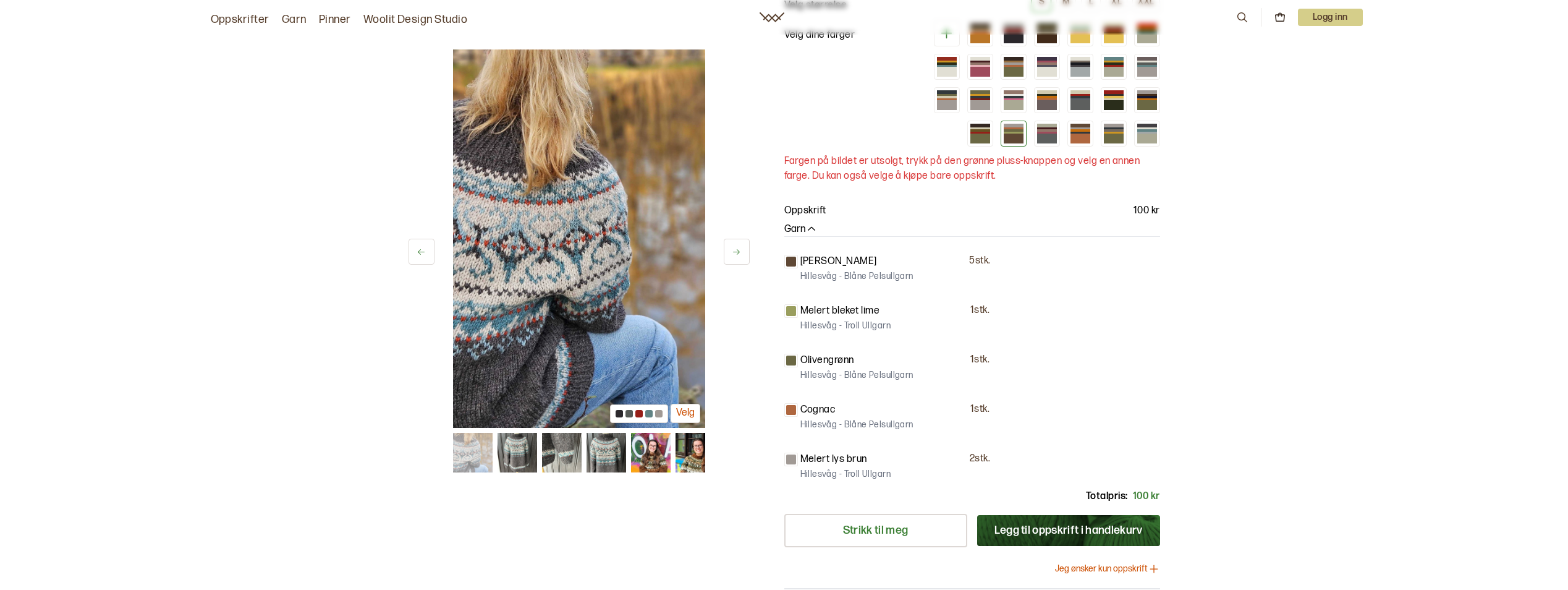
click at [736, 252] on icon at bounding box center [736, 252] width 9 height 9
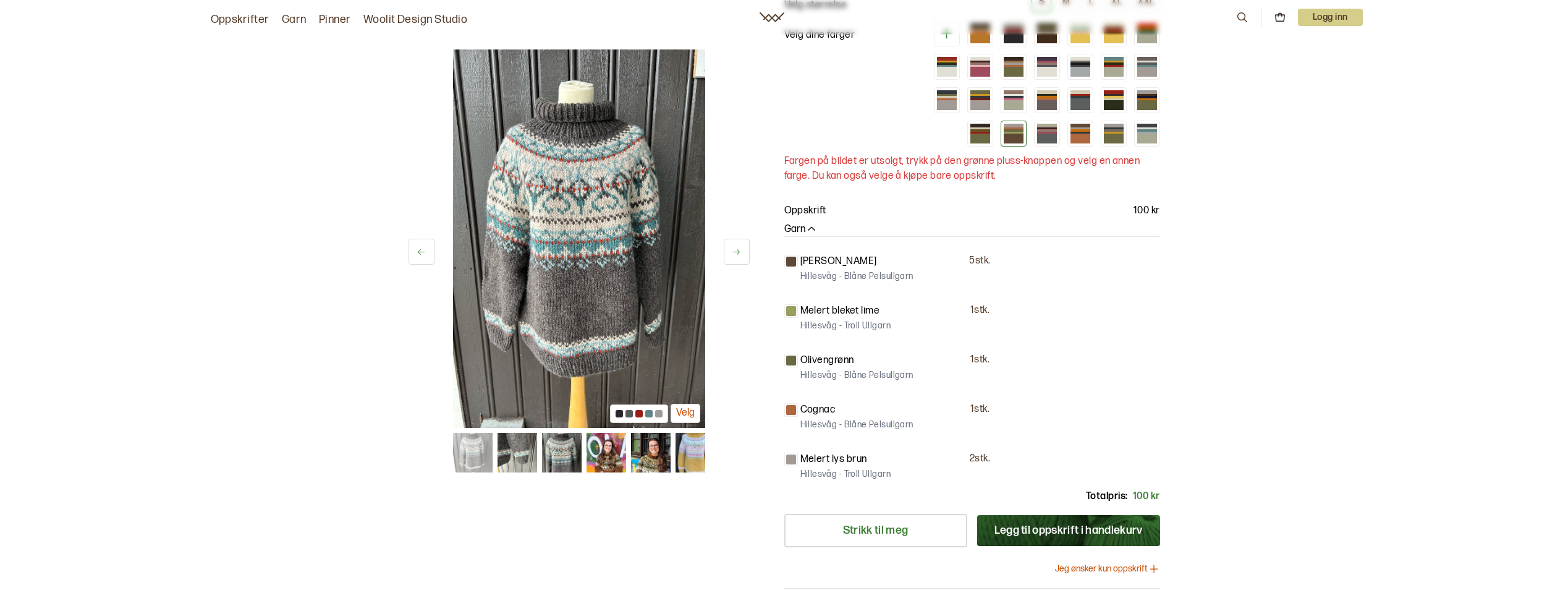
click at [736, 252] on icon at bounding box center [736, 252] width 9 height 9
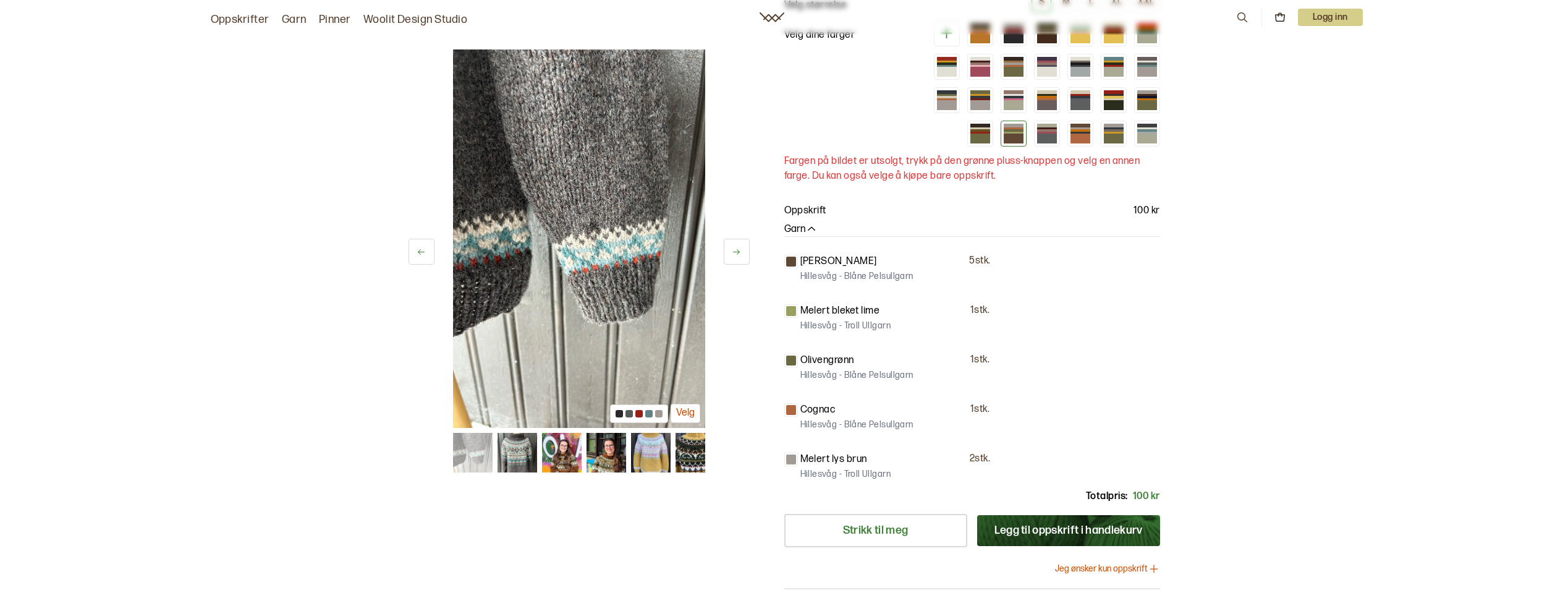
click at [736, 252] on icon at bounding box center [736, 252] width 9 height 9
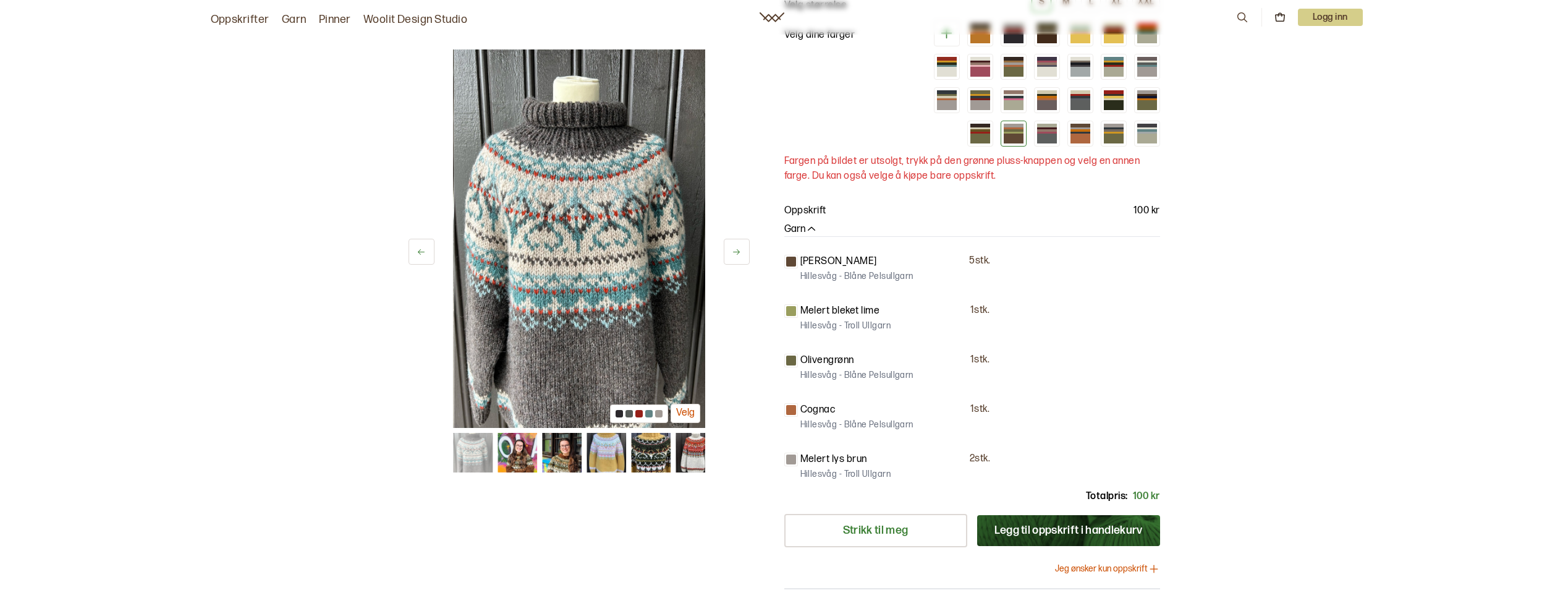
click at [736, 252] on icon at bounding box center [736, 252] width 9 height 9
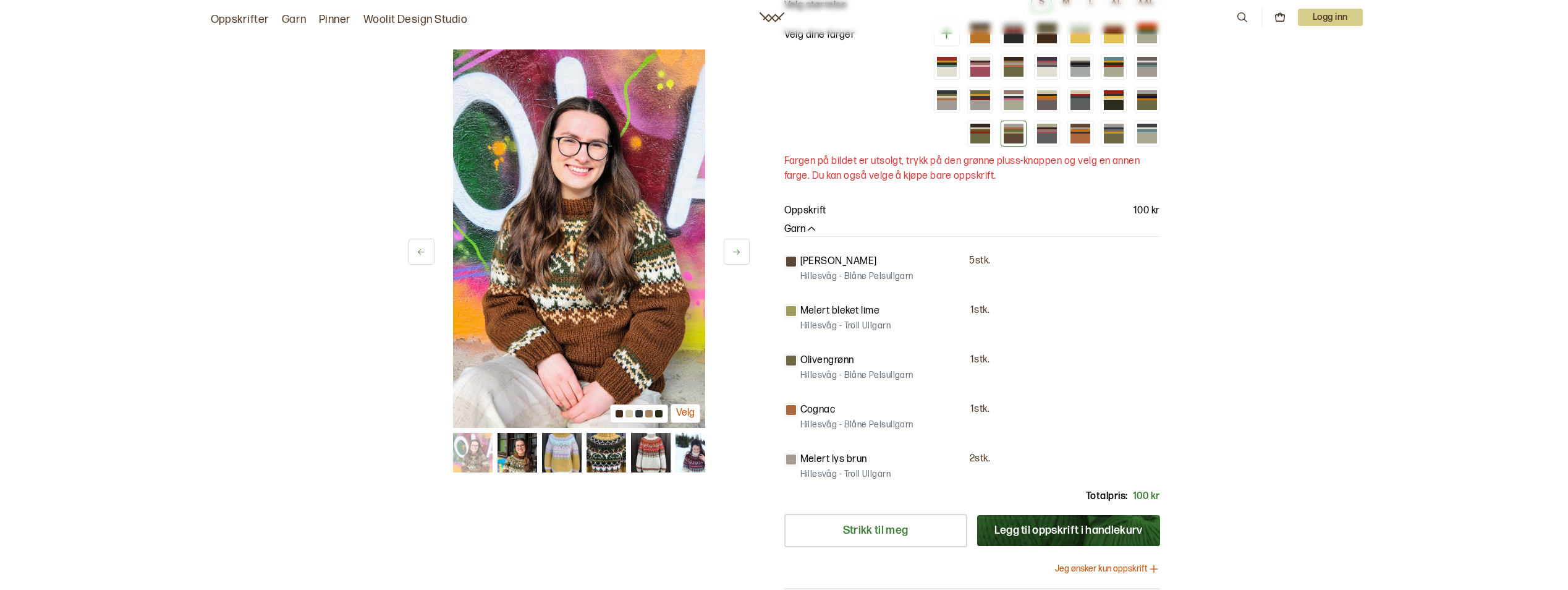
click at [736, 252] on icon at bounding box center [736, 252] width 9 height 9
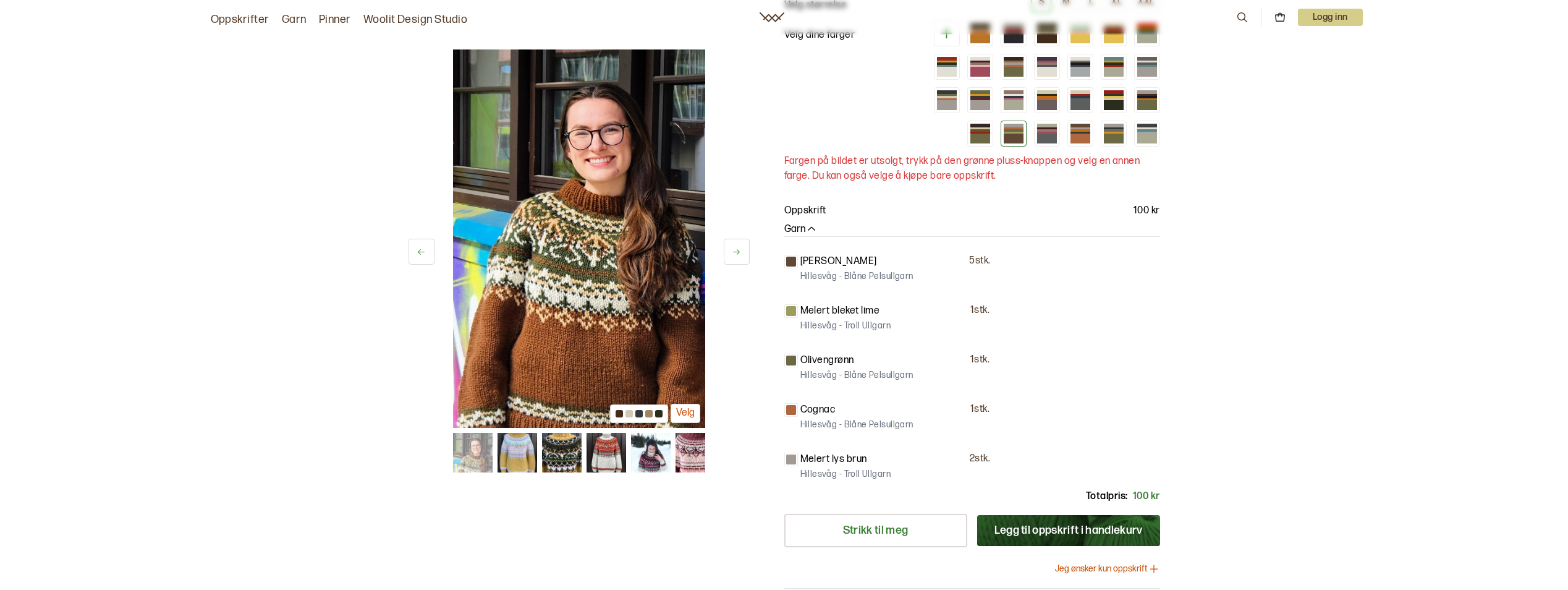
click at [736, 252] on icon at bounding box center [736, 252] width 9 height 9
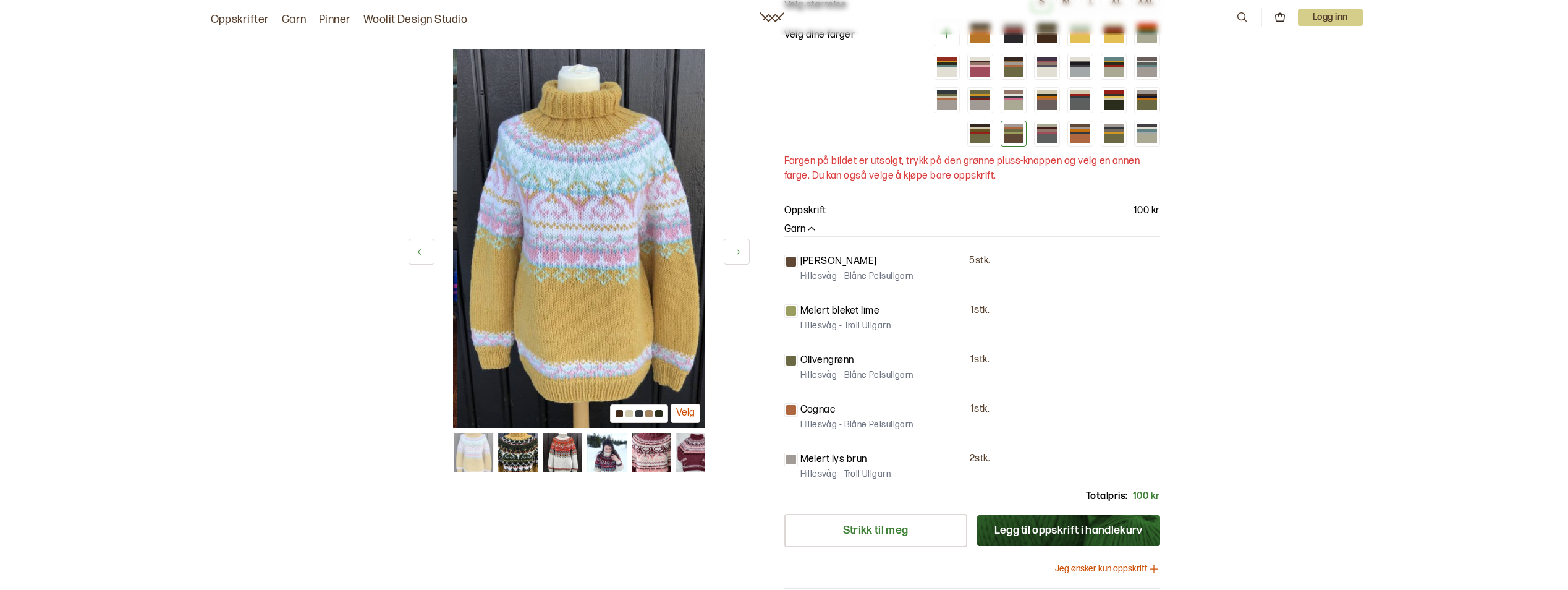
click at [737, 252] on icon at bounding box center [736, 252] width 9 height 9
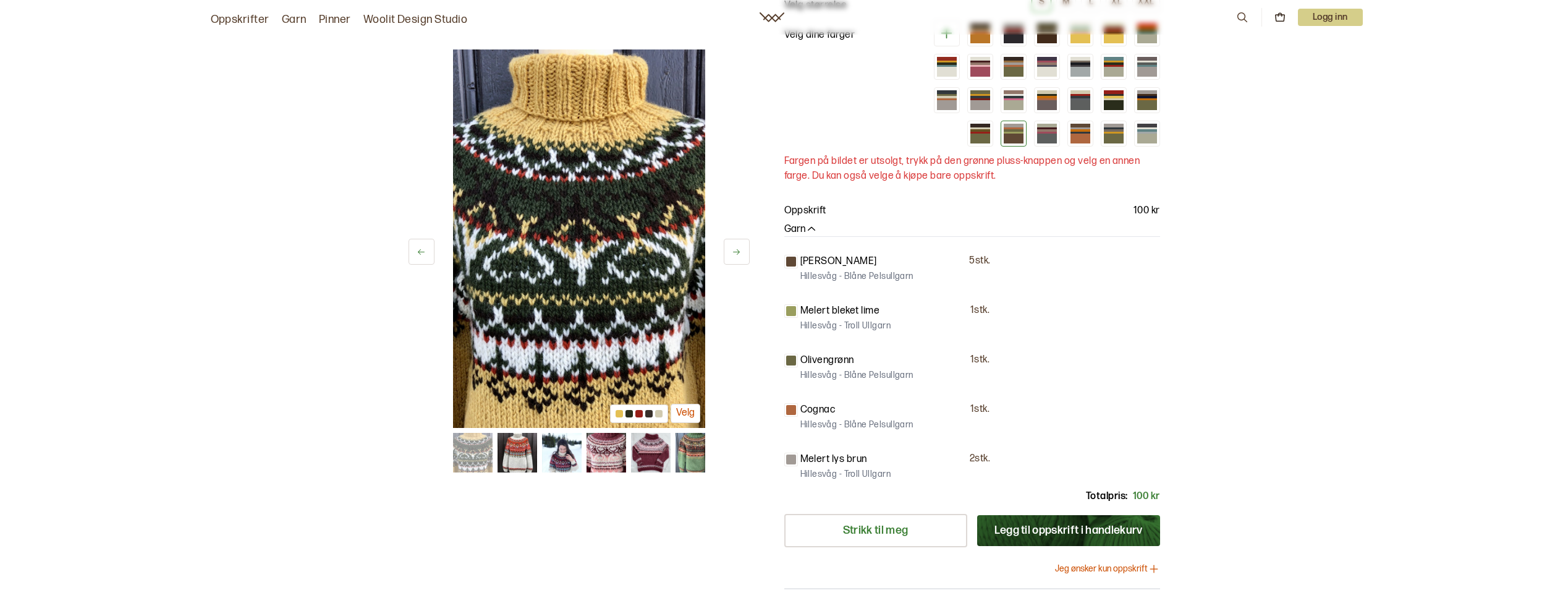
click at [737, 252] on icon at bounding box center [736, 252] width 9 height 9
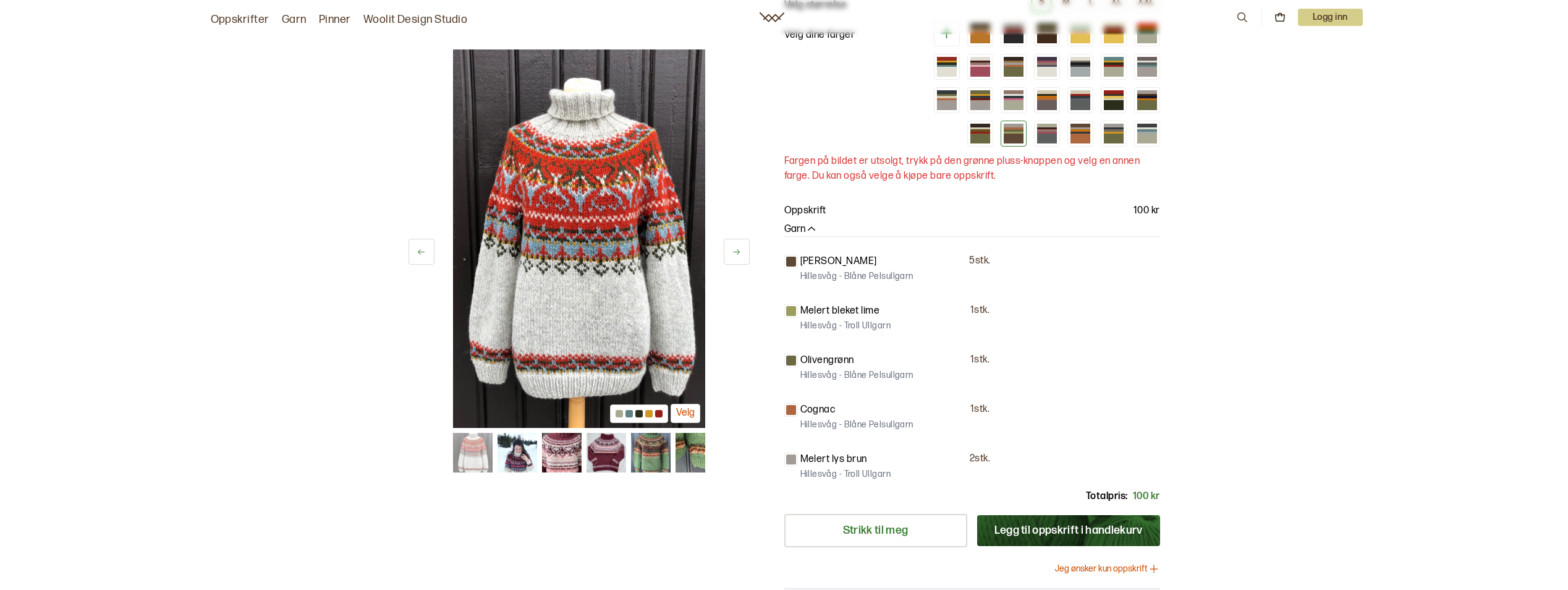
click at [737, 252] on icon at bounding box center [736, 252] width 9 height 9
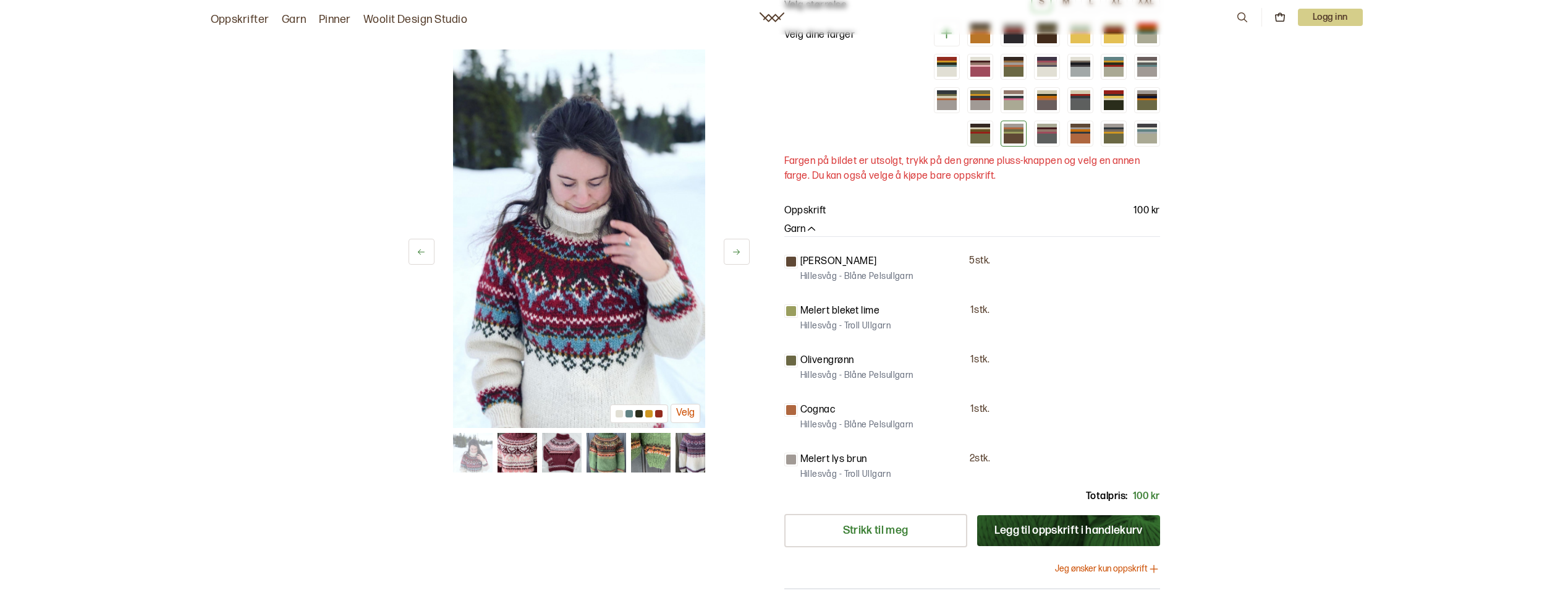
click at [737, 252] on icon at bounding box center [736, 252] width 9 height 9
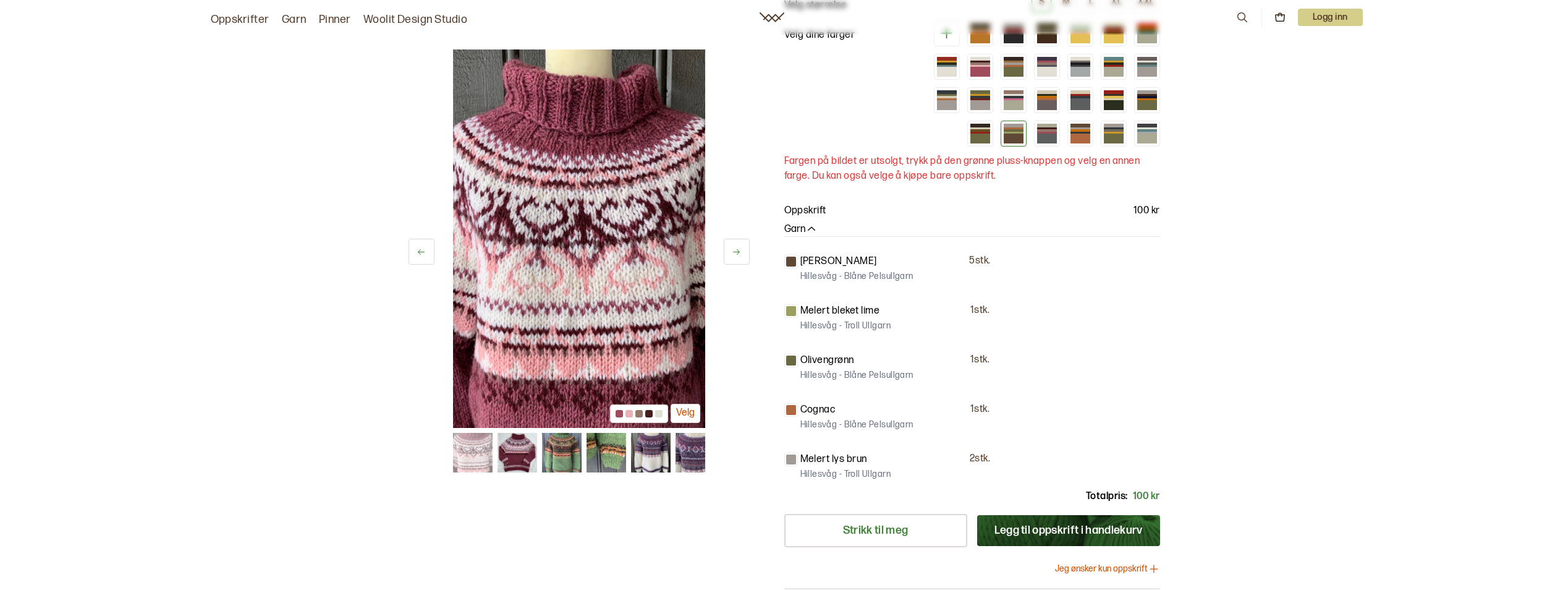
click at [737, 252] on icon at bounding box center [736, 252] width 9 height 9
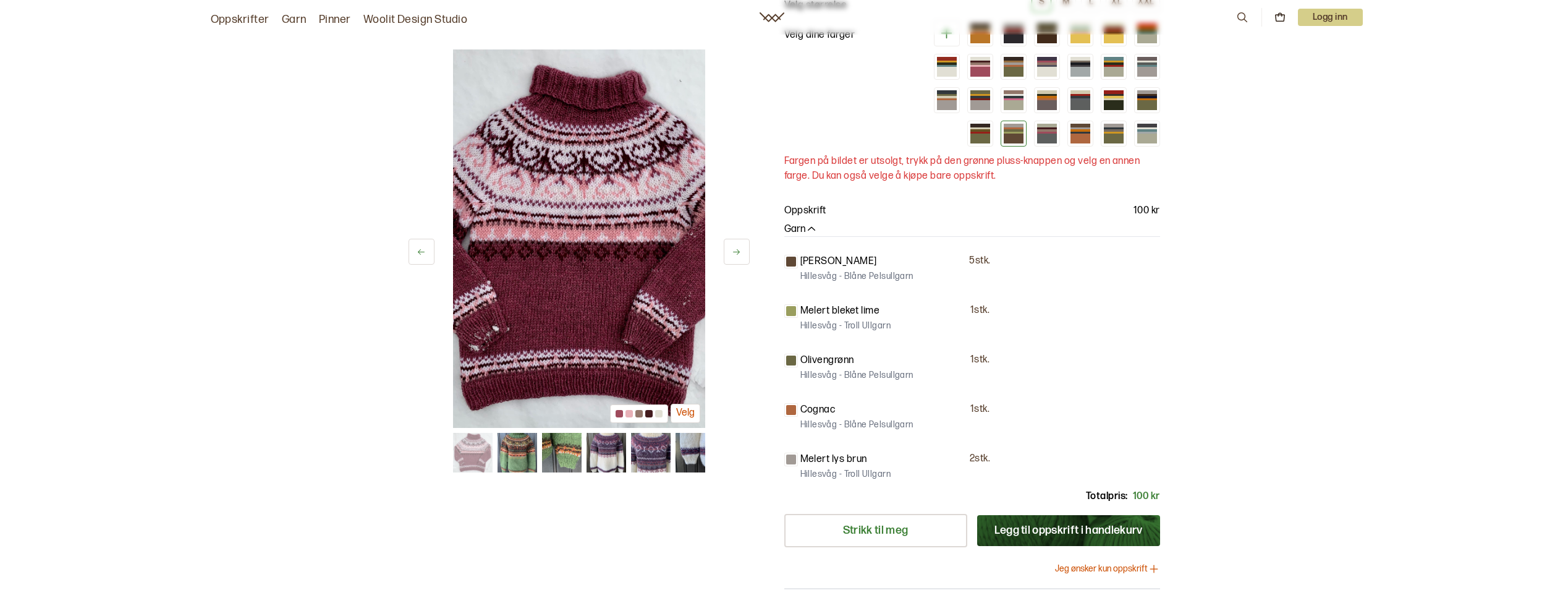
click at [739, 254] on icon at bounding box center [736, 252] width 9 height 9
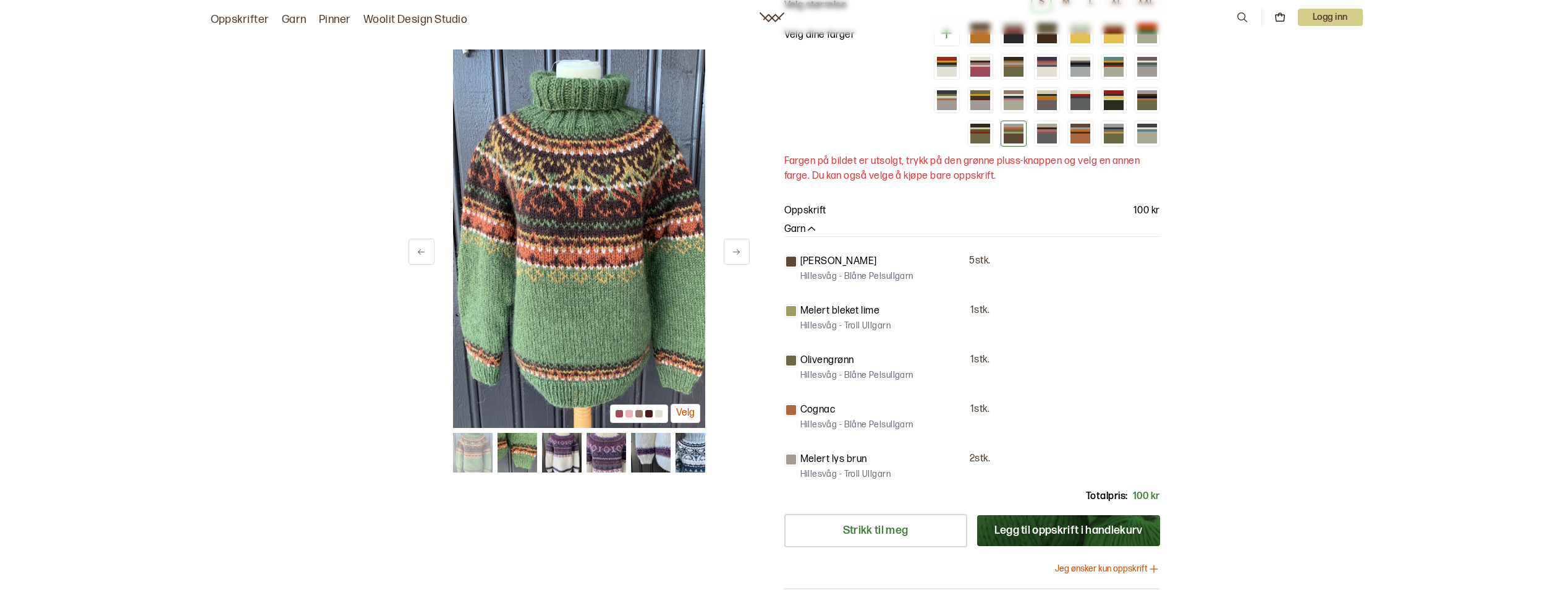
click at [739, 254] on icon at bounding box center [736, 252] width 9 height 9
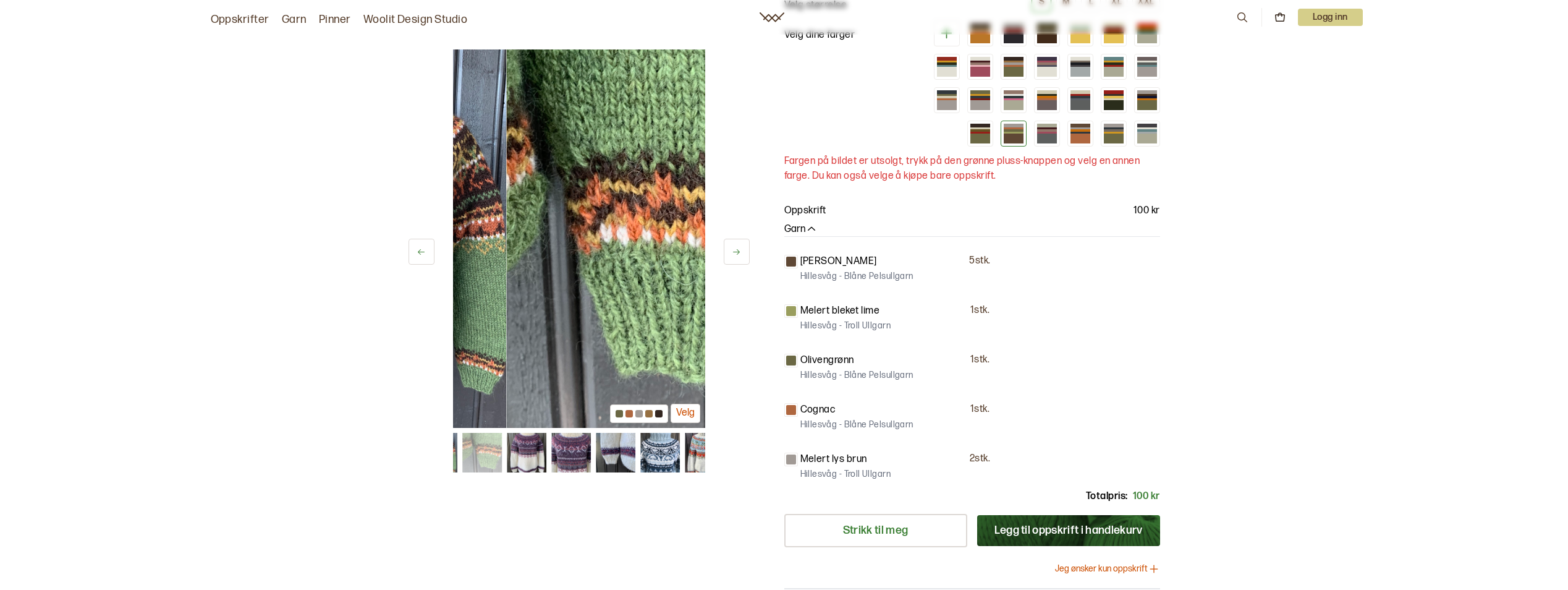
click at [739, 254] on icon at bounding box center [736, 252] width 9 height 9
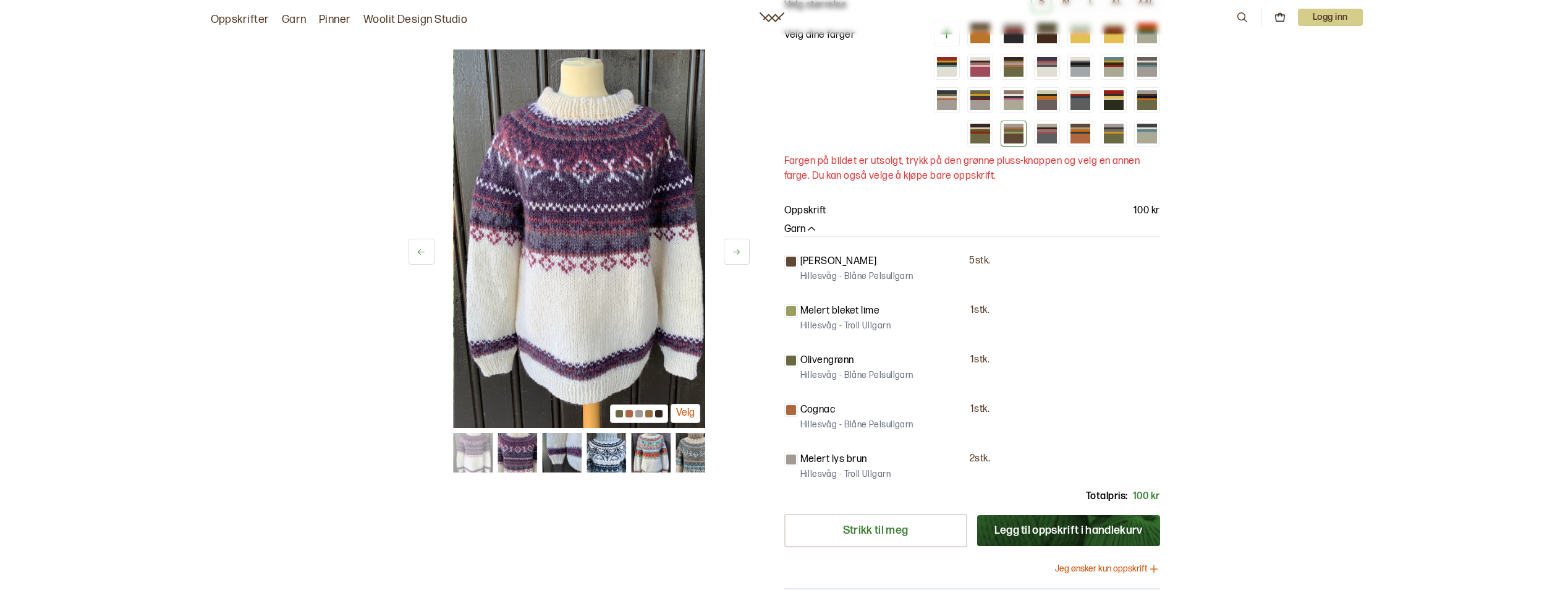
click at [739, 254] on icon at bounding box center [736, 252] width 9 height 9
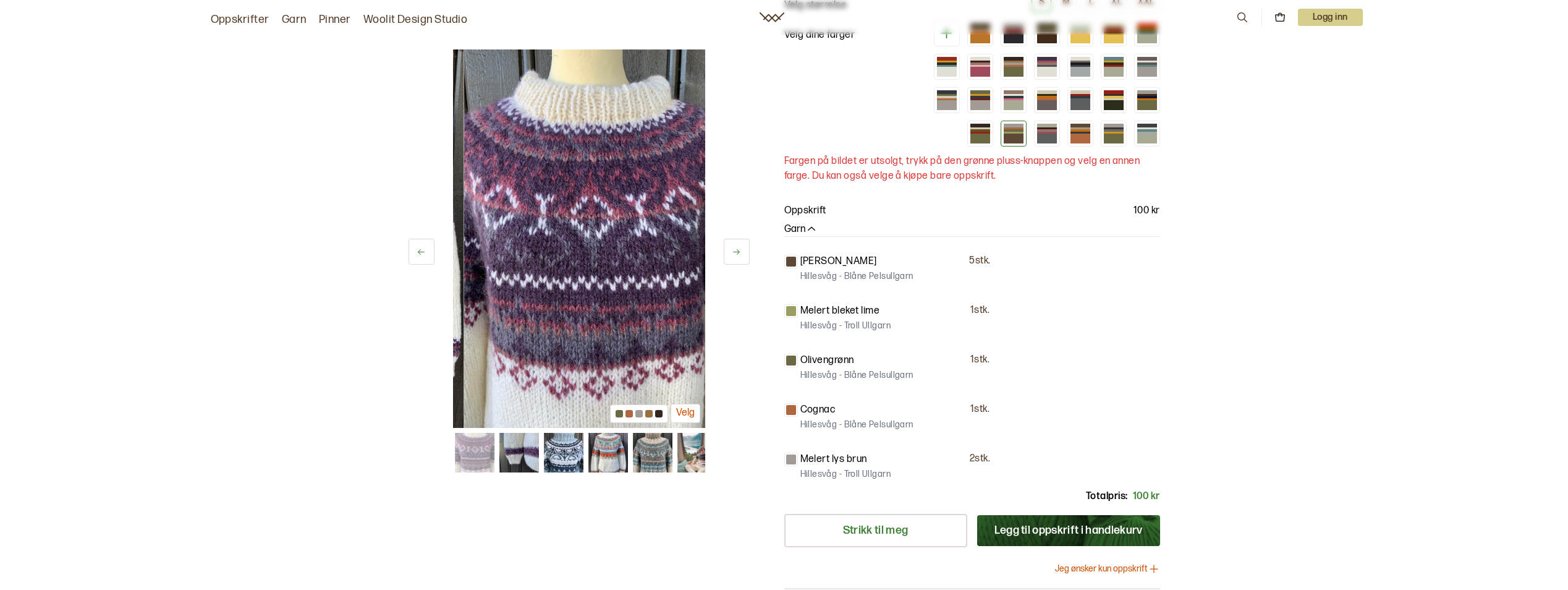
click at [739, 254] on icon at bounding box center [736, 252] width 9 height 9
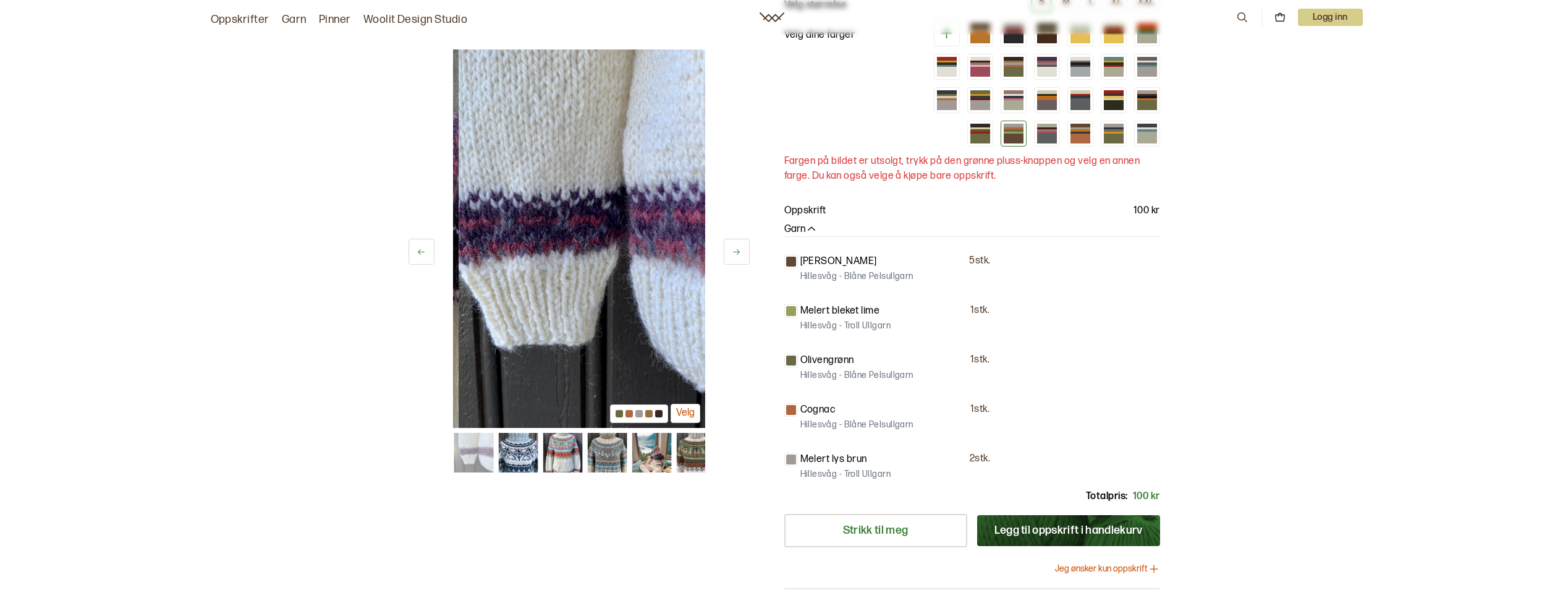
click at [739, 254] on icon at bounding box center [736, 252] width 9 height 9
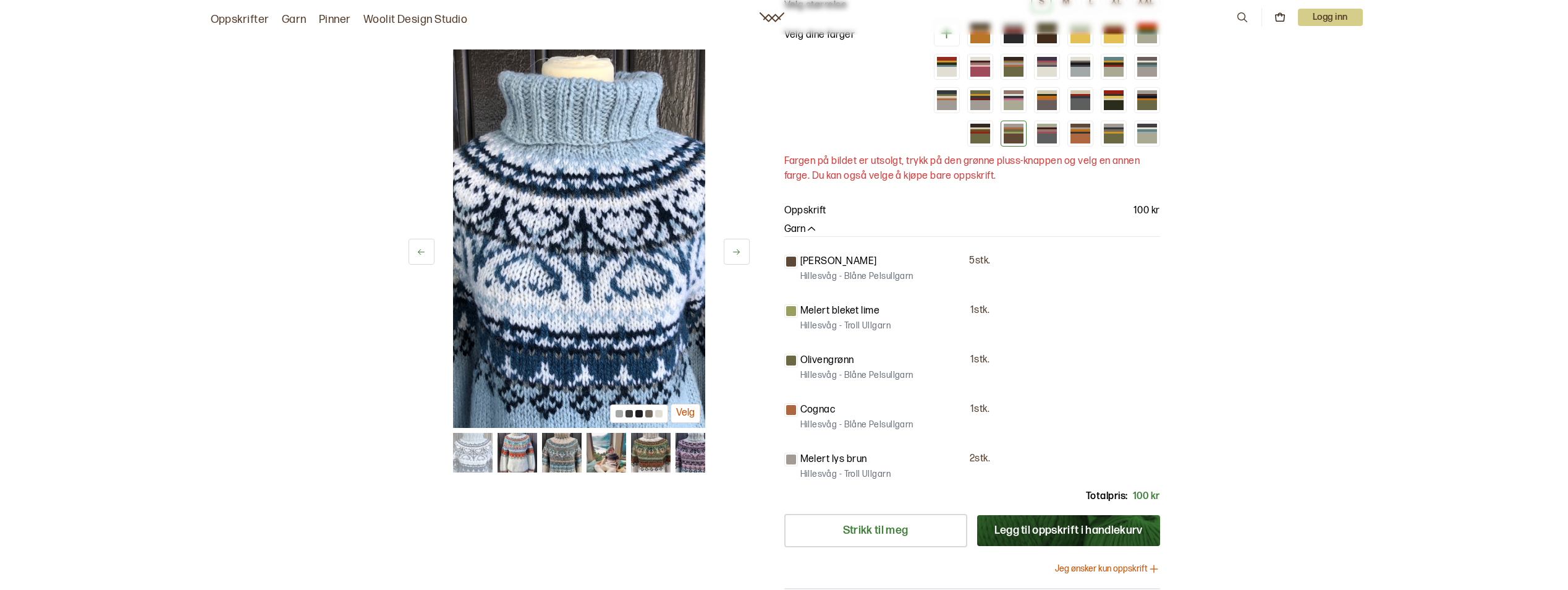
click at [739, 254] on icon at bounding box center [736, 252] width 9 height 9
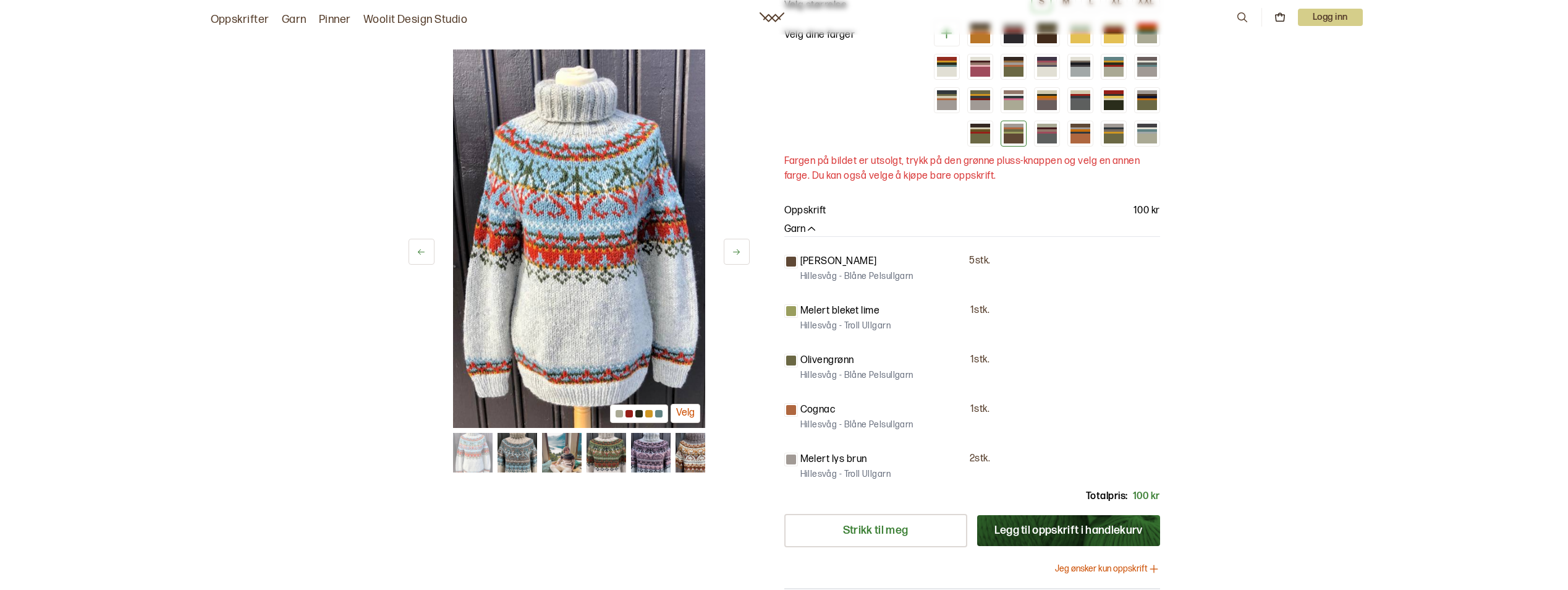
click at [739, 254] on icon at bounding box center [736, 252] width 9 height 9
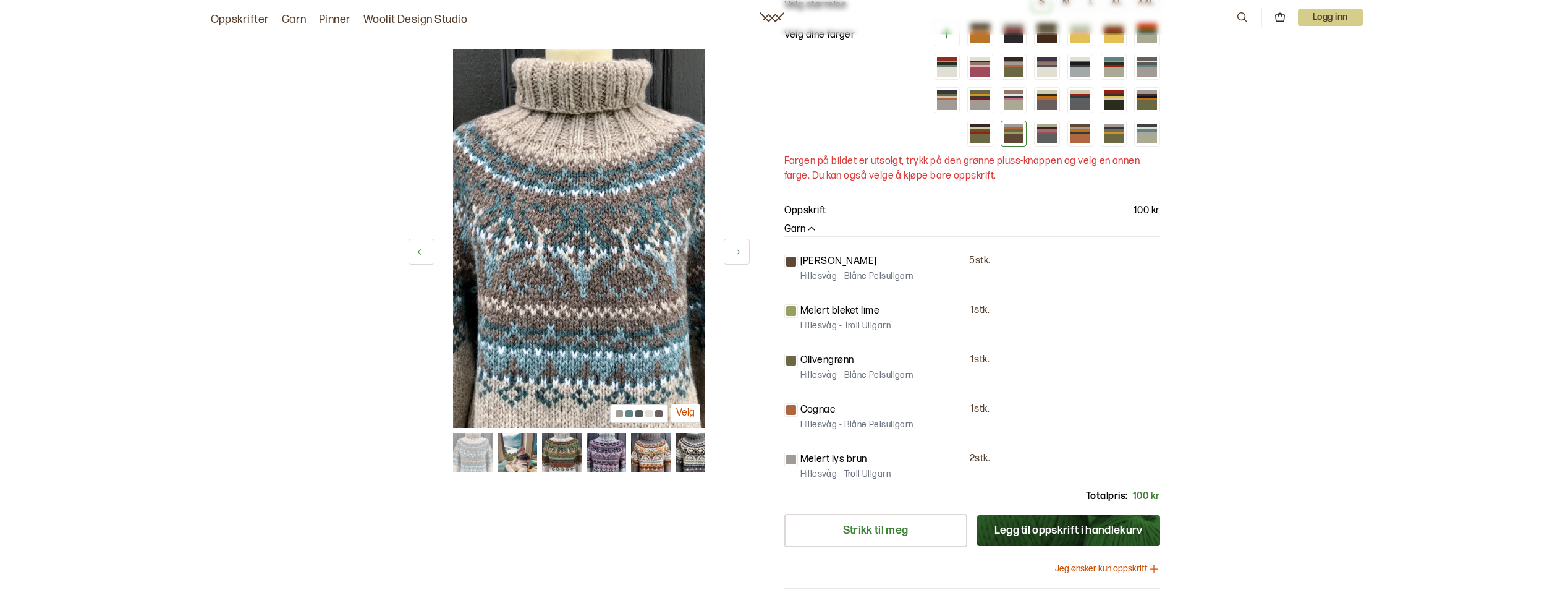
click at [698, 410] on button "Velg" at bounding box center [686, 413] width 30 height 19
click at [741, 249] on button at bounding box center [736, 252] width 26 height 26
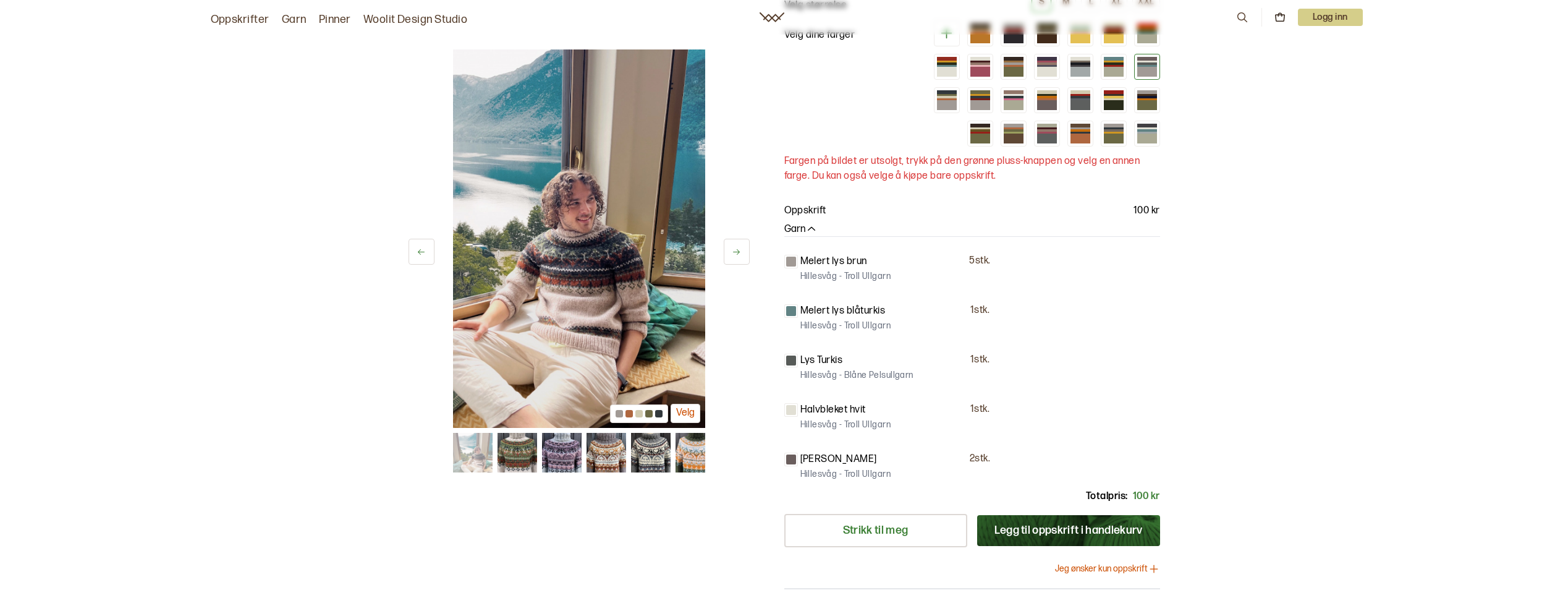
click at [696, 416] on button "Velg" at bounding box center [686, 413] width 30 height 19
click at [429, 253] on button at bounding box center [421, 252] width 26 height 26
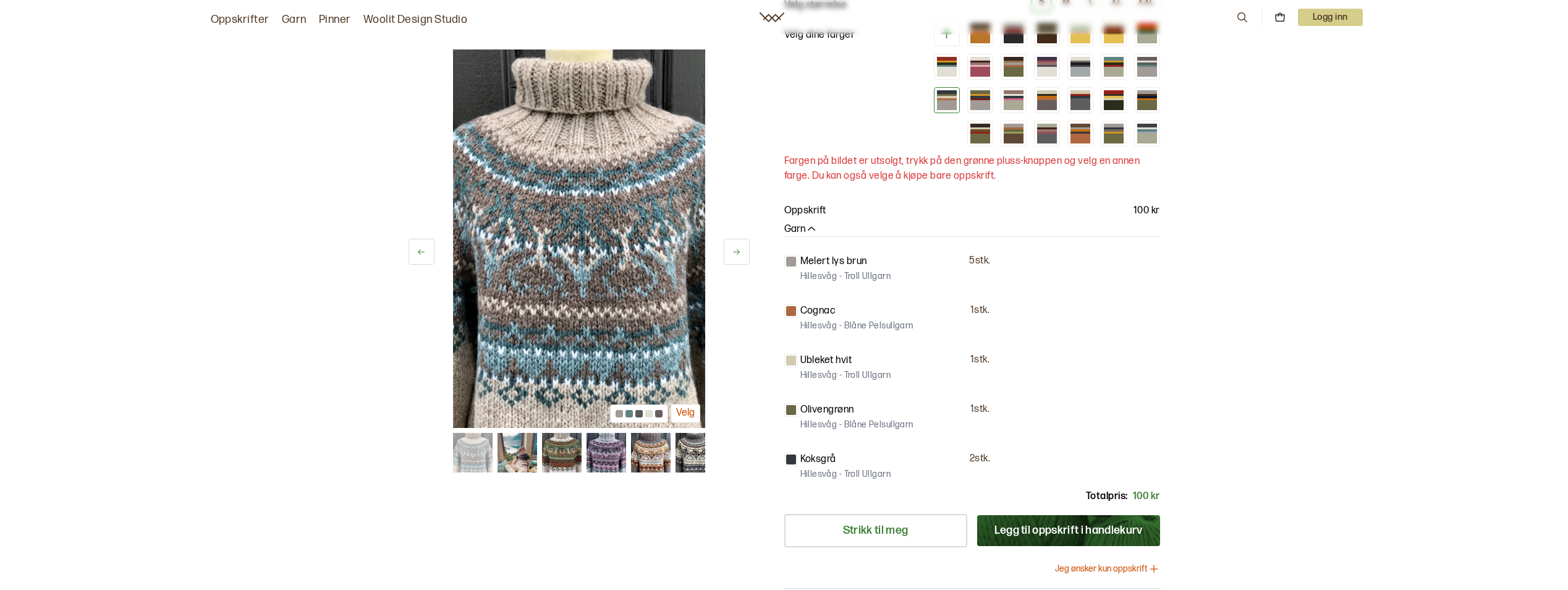
click at [736, 251] on icon at bounding box center [736, 252] width 9 height 9
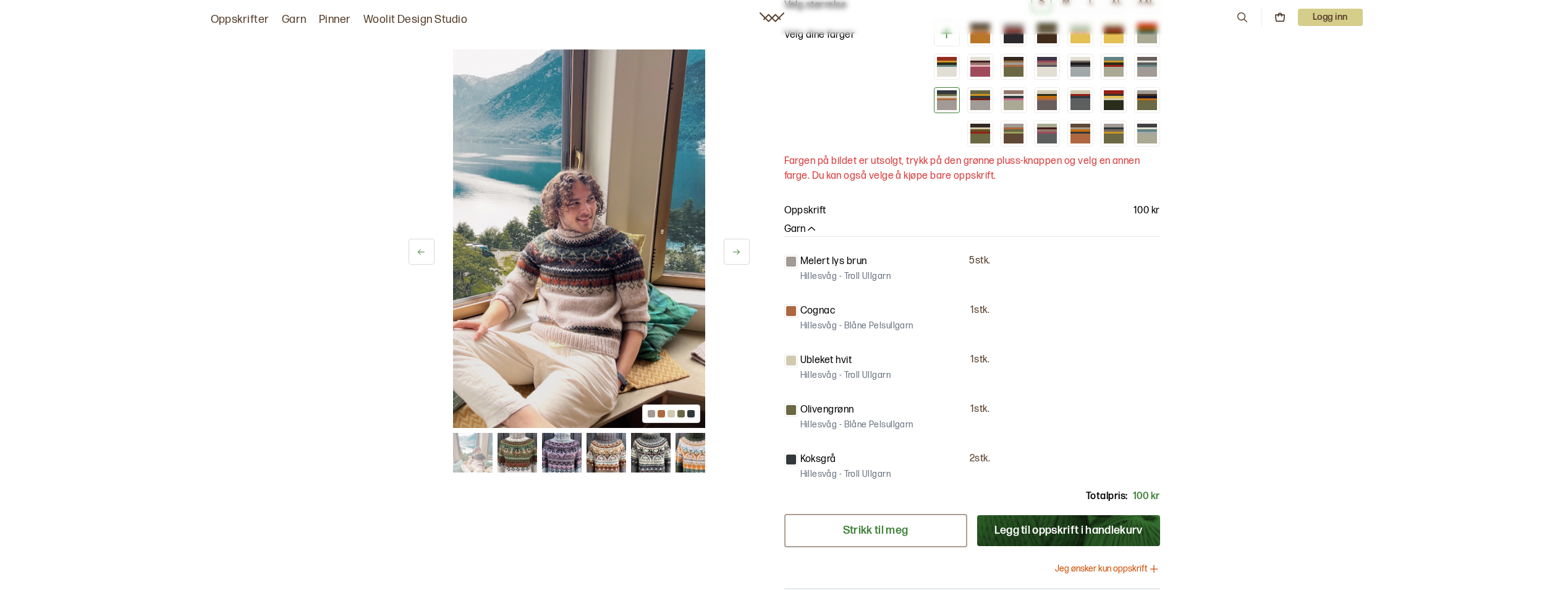
click at [819, 532] on link "Strikk til meg" at bounding box center [876, 530] width 183 height 33
